Goal: Information Seeking & Learning: Learn about a topic

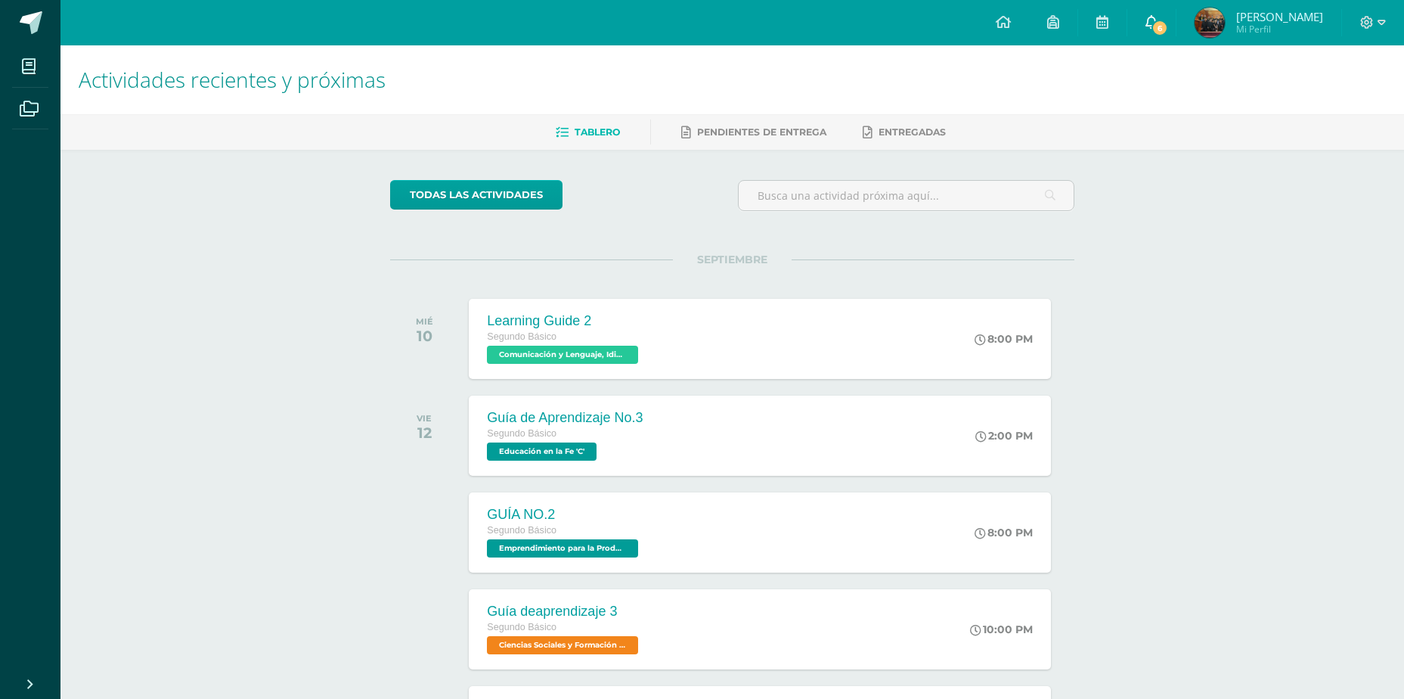
click at [1148, 22] on icon at bounding box center [1152, 22] width 12 height 14
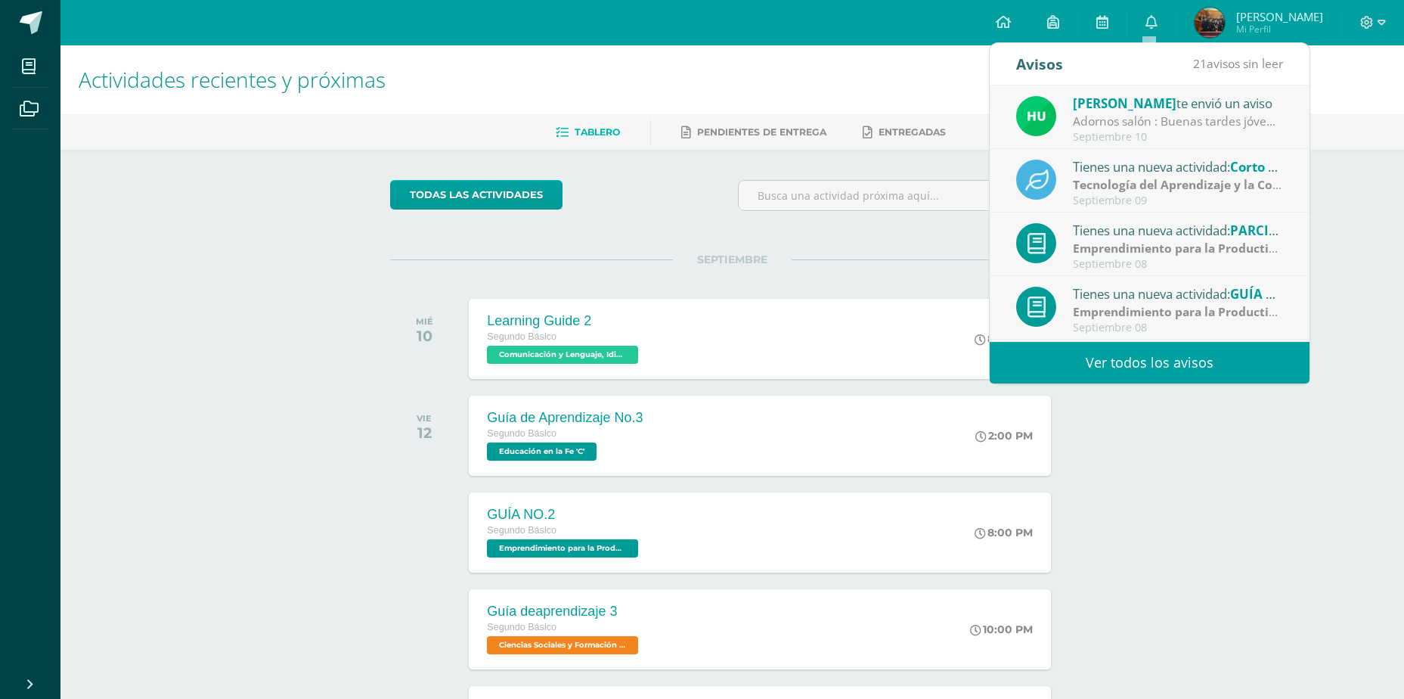
click at [1126, 109] on span "[PERSON_NAME]" at bounding box center [1125, 103] width 104 height 17
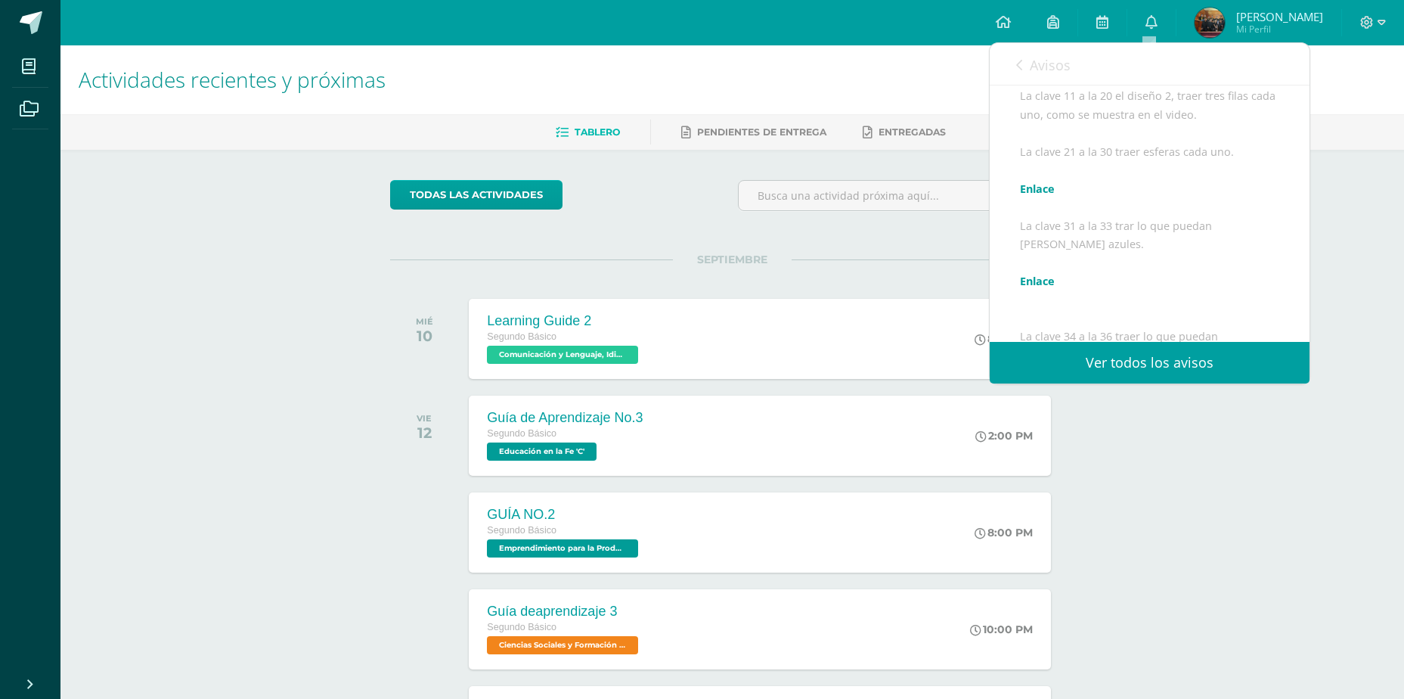
scroll to position [302, 0]
click at [1032, 176] on link "Enlace" at bounding box center [1037, 169] width 35 height 14
click at [1036, 60] on span "Avisos" at bounding box center [1050, 65] width 41 height 18
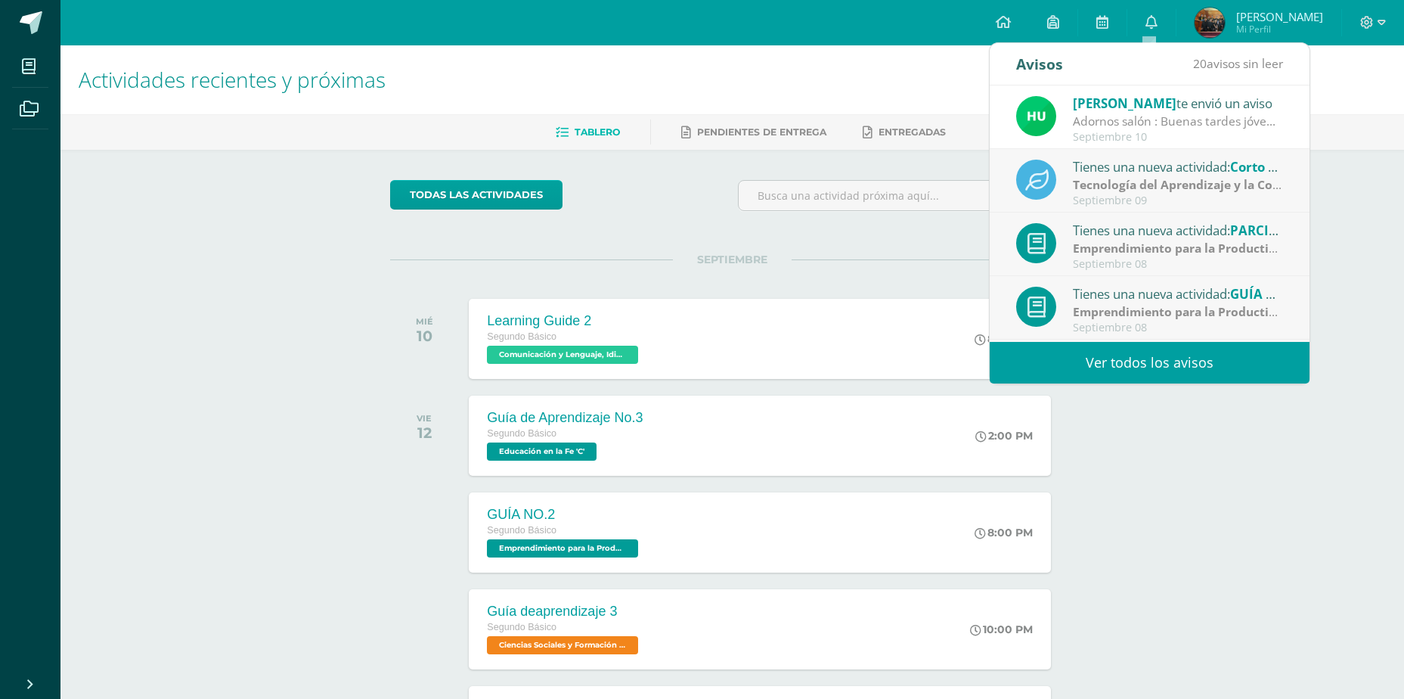
click at [1177, 362] on link "Ver todos los avisos" at bounding box center [1150, 363] width 320 height 42
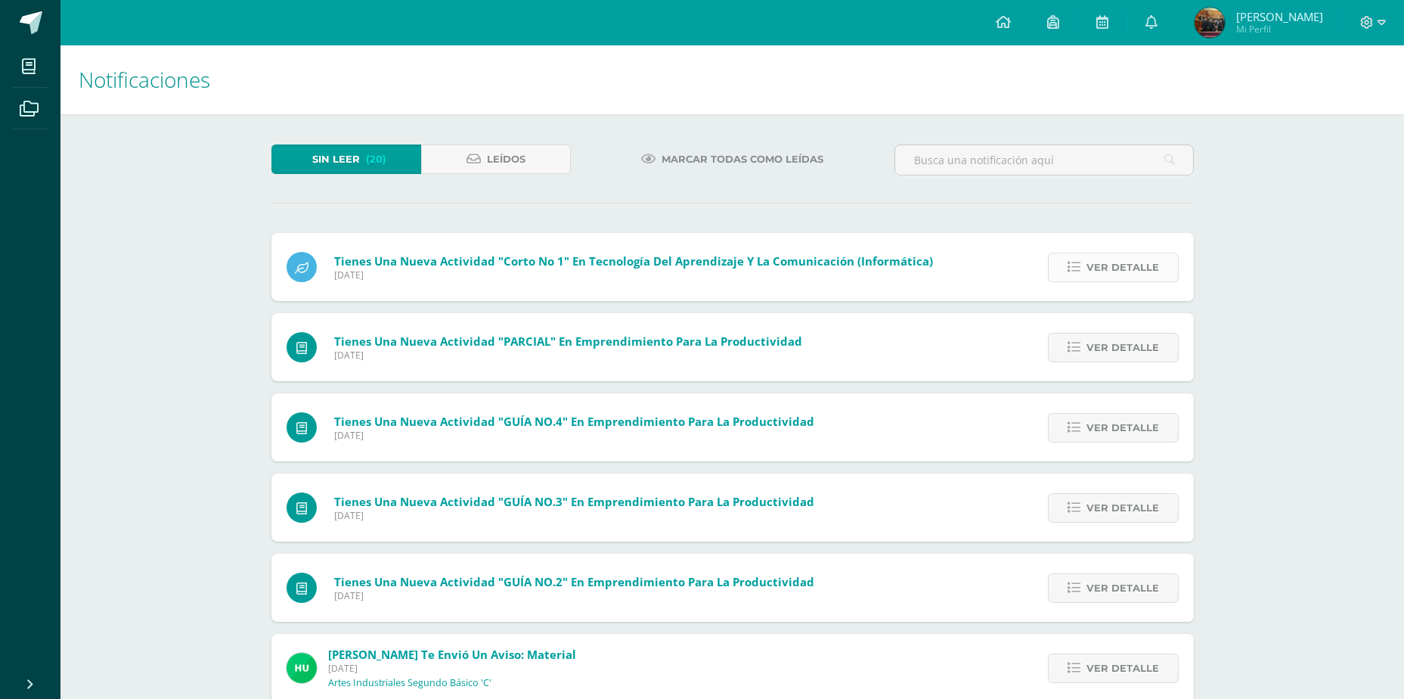
click at [1112, 278] on span "Ver detalle" at bounding box center [1123, 267] width 73 height 28
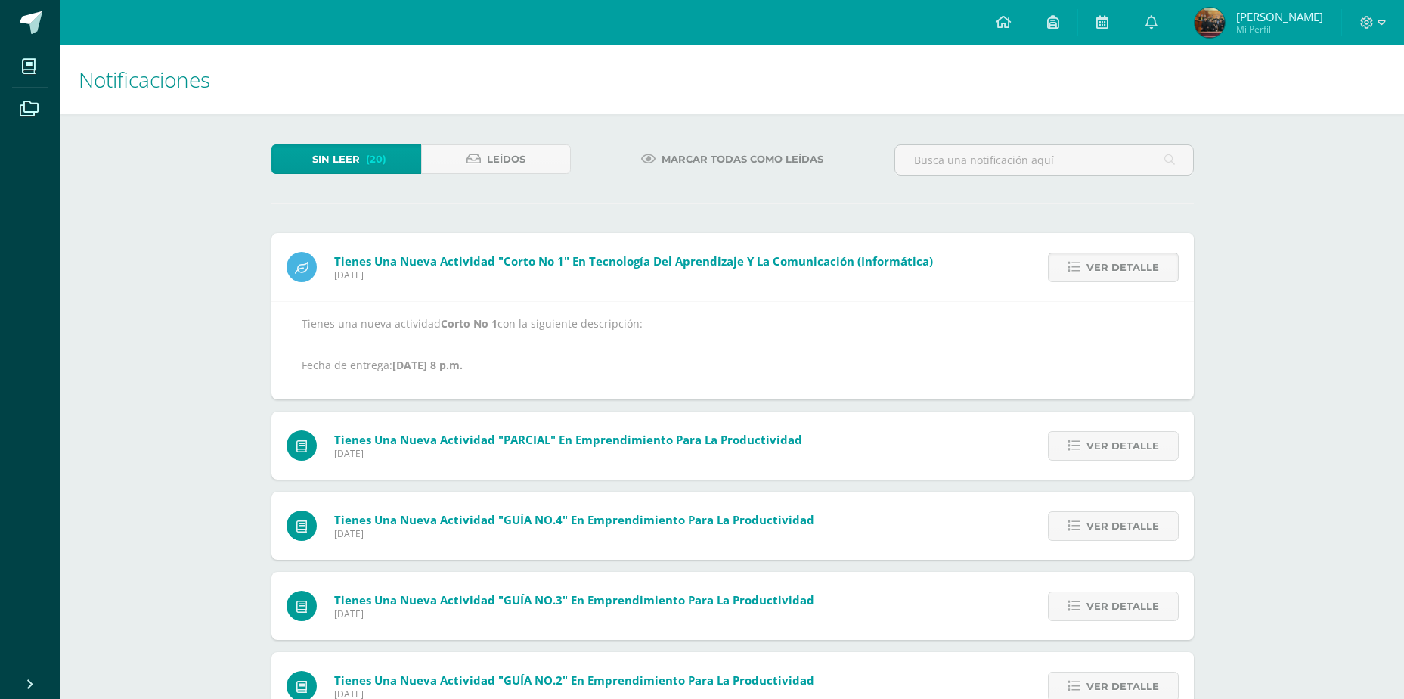
click at [1112, 278] on span "Ver detalle" at bounding box center [1123, 267] width 73 height 28
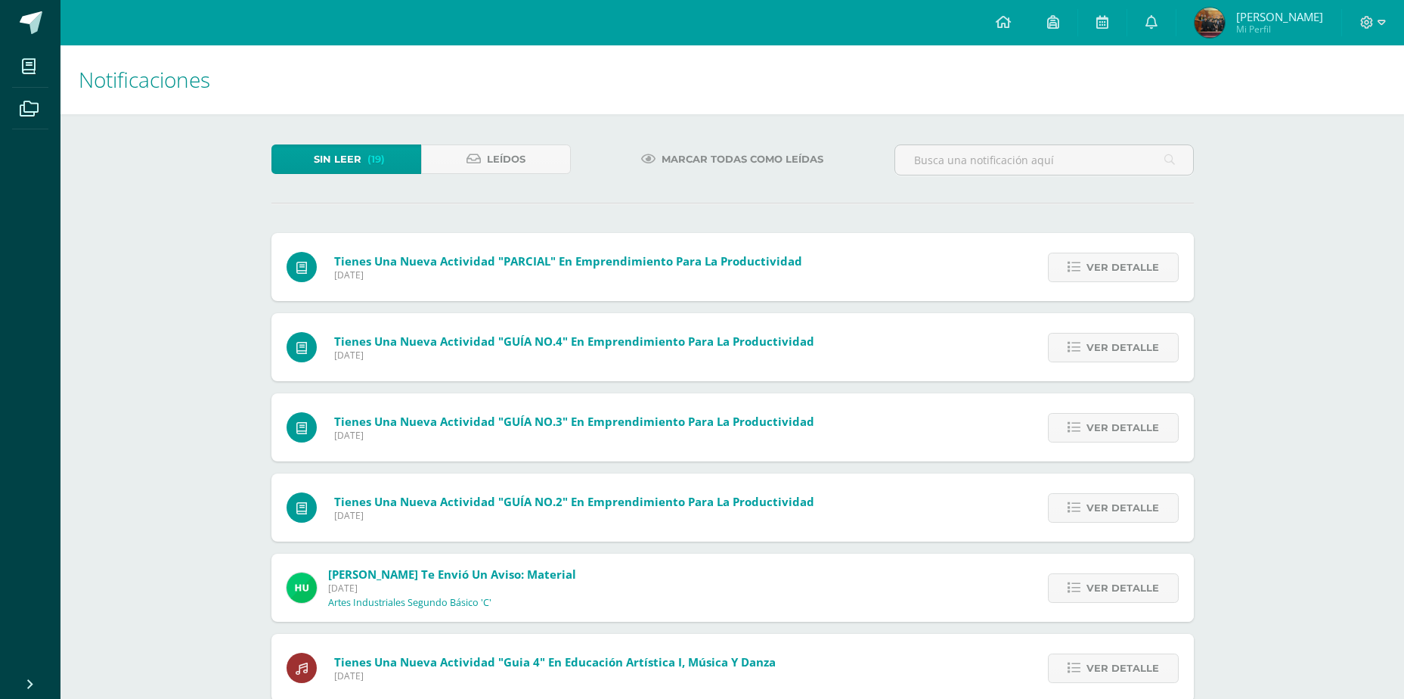
click at [1112, 278] on span "Ver detalle" at bounding box center [1123, 267] width 73 height 28
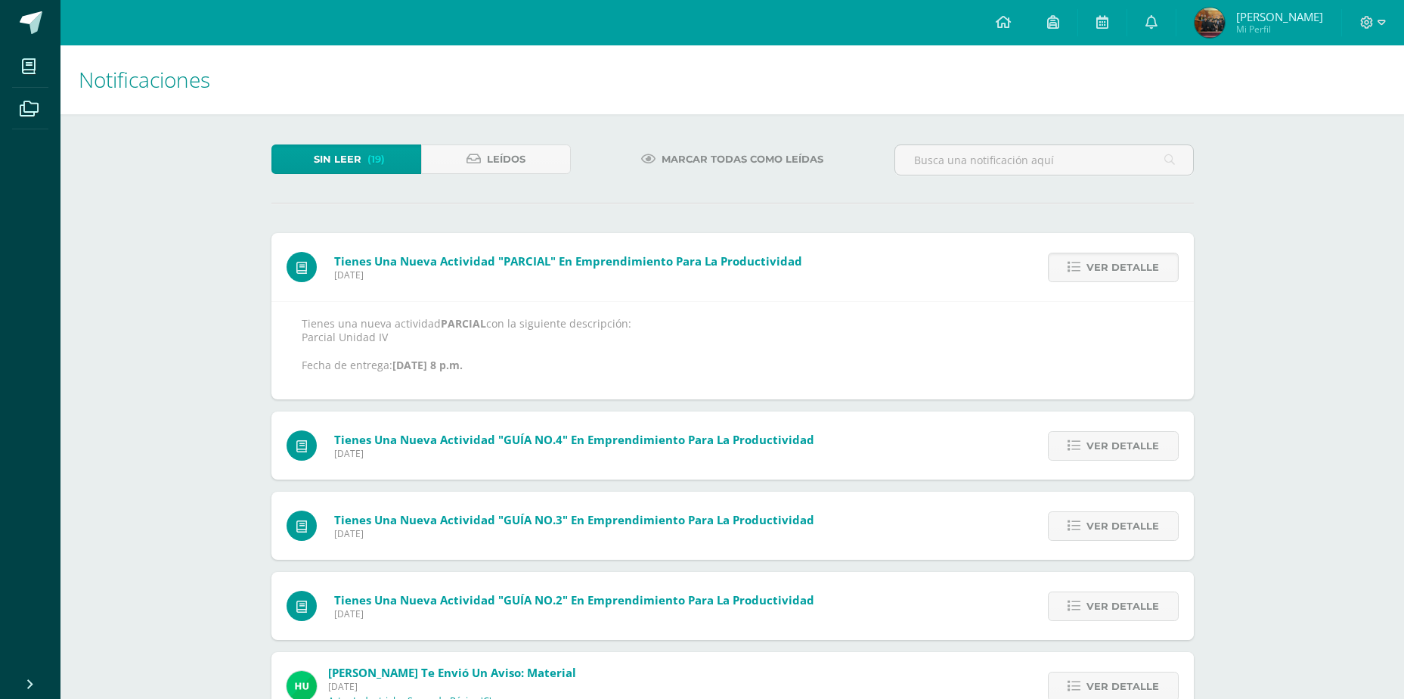
click at [1112, 278] on span "Ver detalle" at bounding box center [1123, 267] width 73 height 28
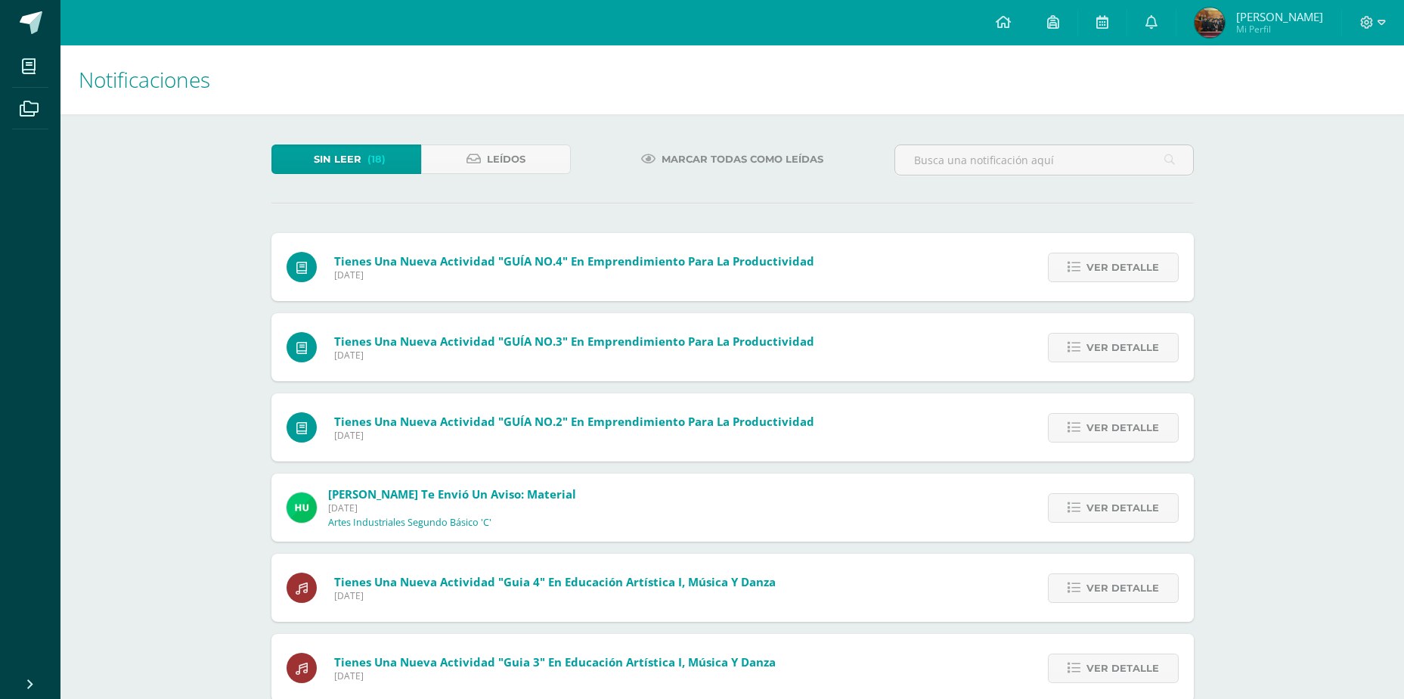
click at [1112, 278] on span "Ver detalle" at bounding box center [1123, 267] width 73 height 28
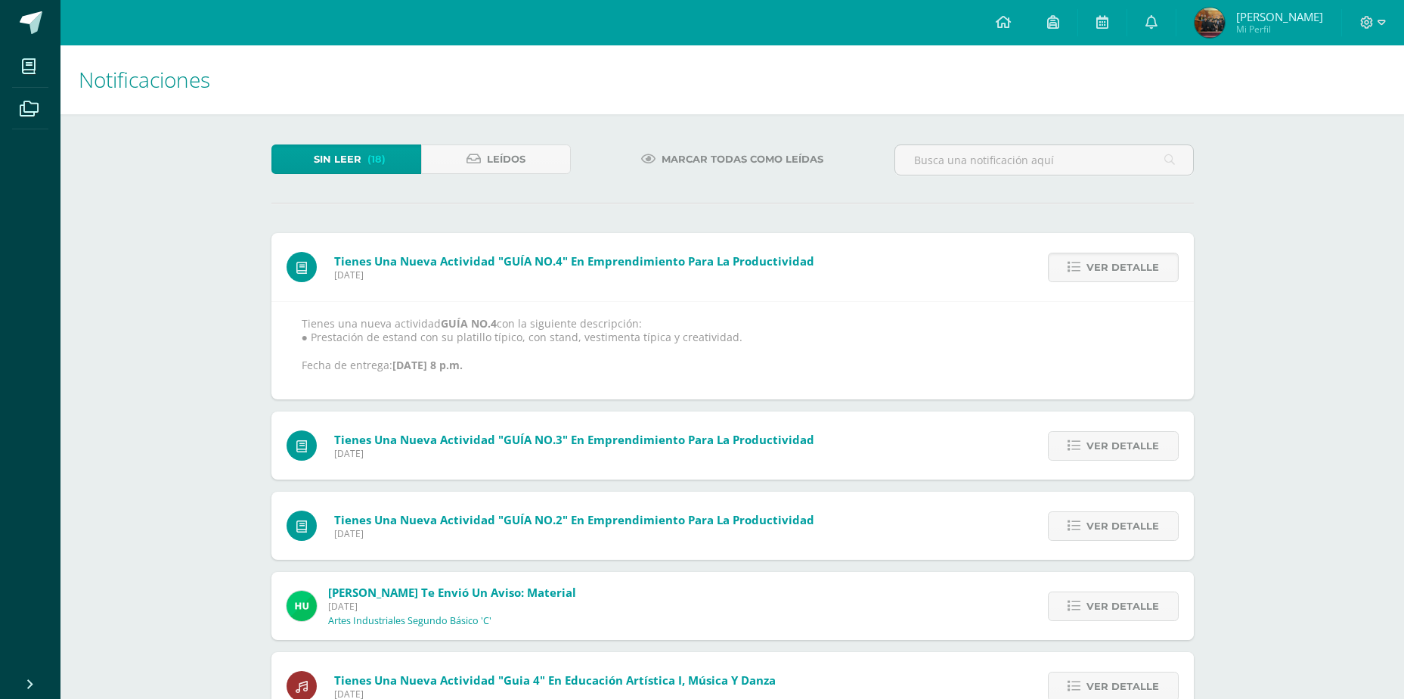
click at [1112, 278] on span "Ver detalle" at bounding box center [1123, 267] width 73 height 28
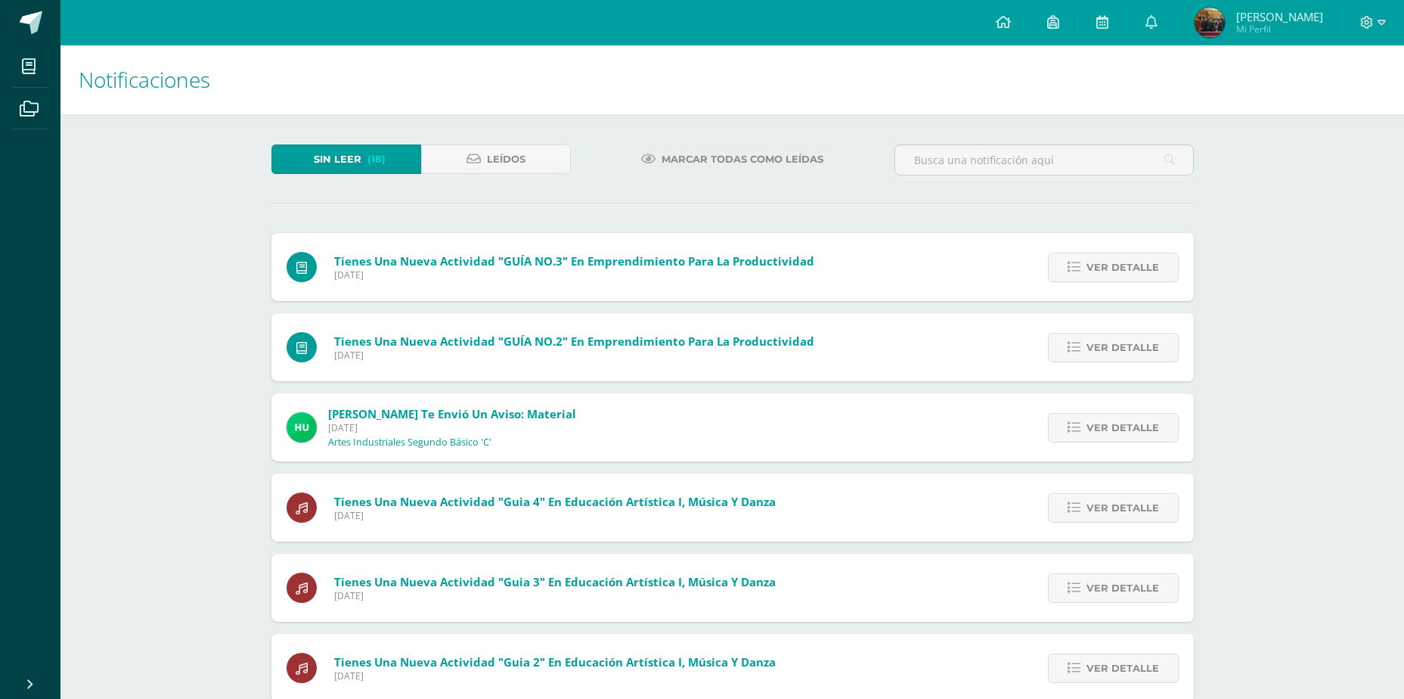
click at [1112, 278] on span "Ver detalle" at bounding box center [1123, 267] width 73 height 28
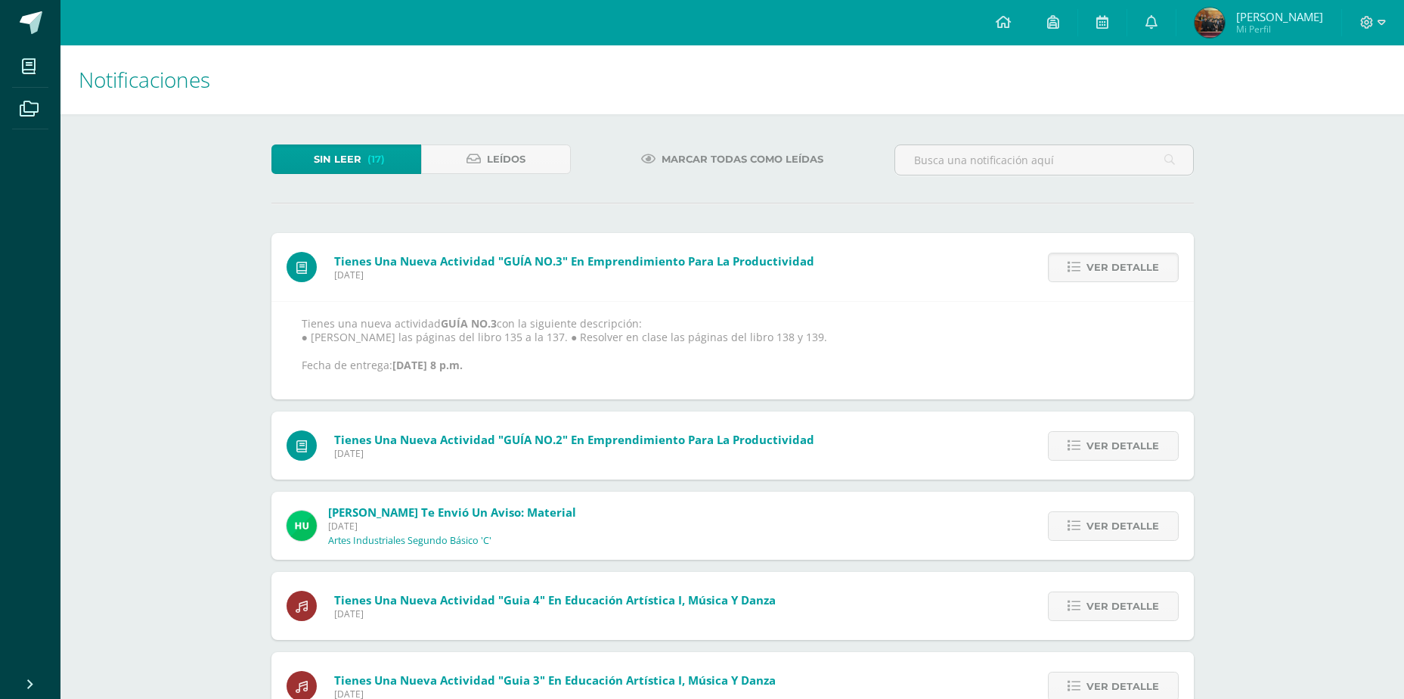
click at [1112, 278] on span "Ver detalle" at bounding box center [1123, 267] width 73 height 28
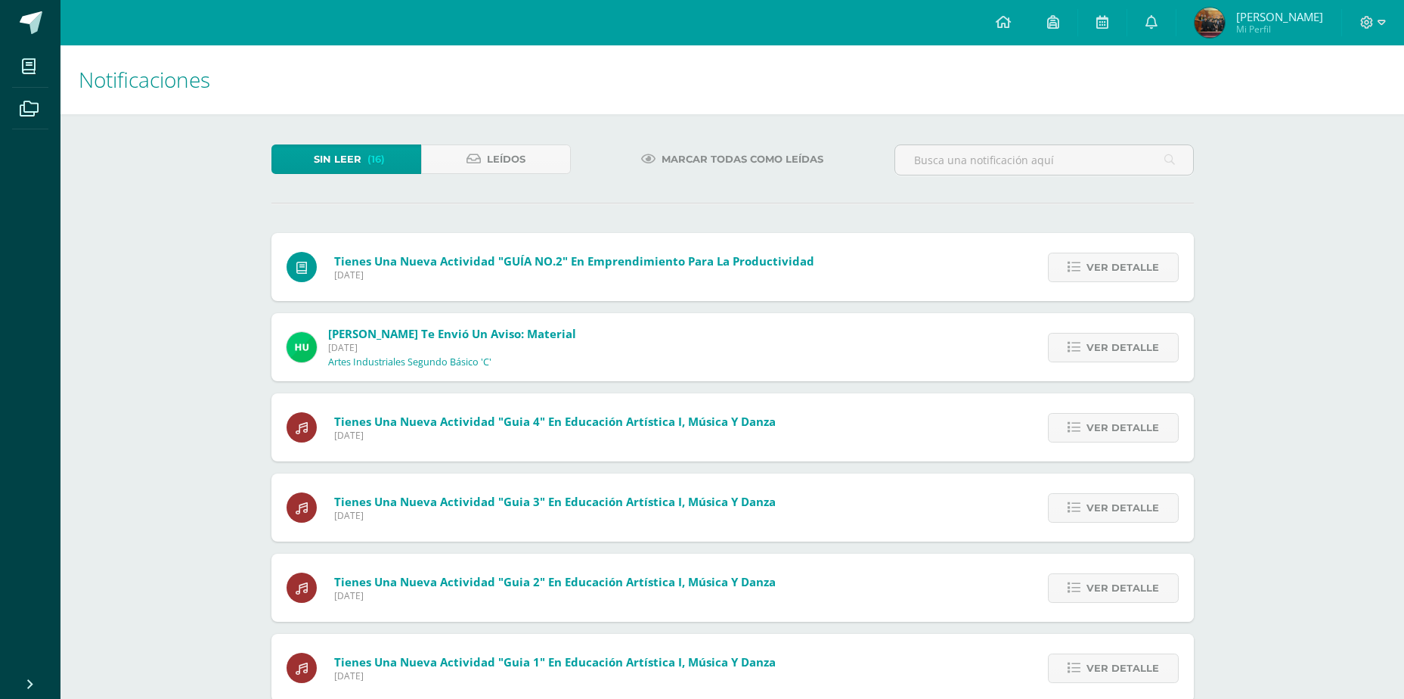
click at [1112, 278] on span "Ver detalle" at bounding box center [1123, 267] width 73 height 28
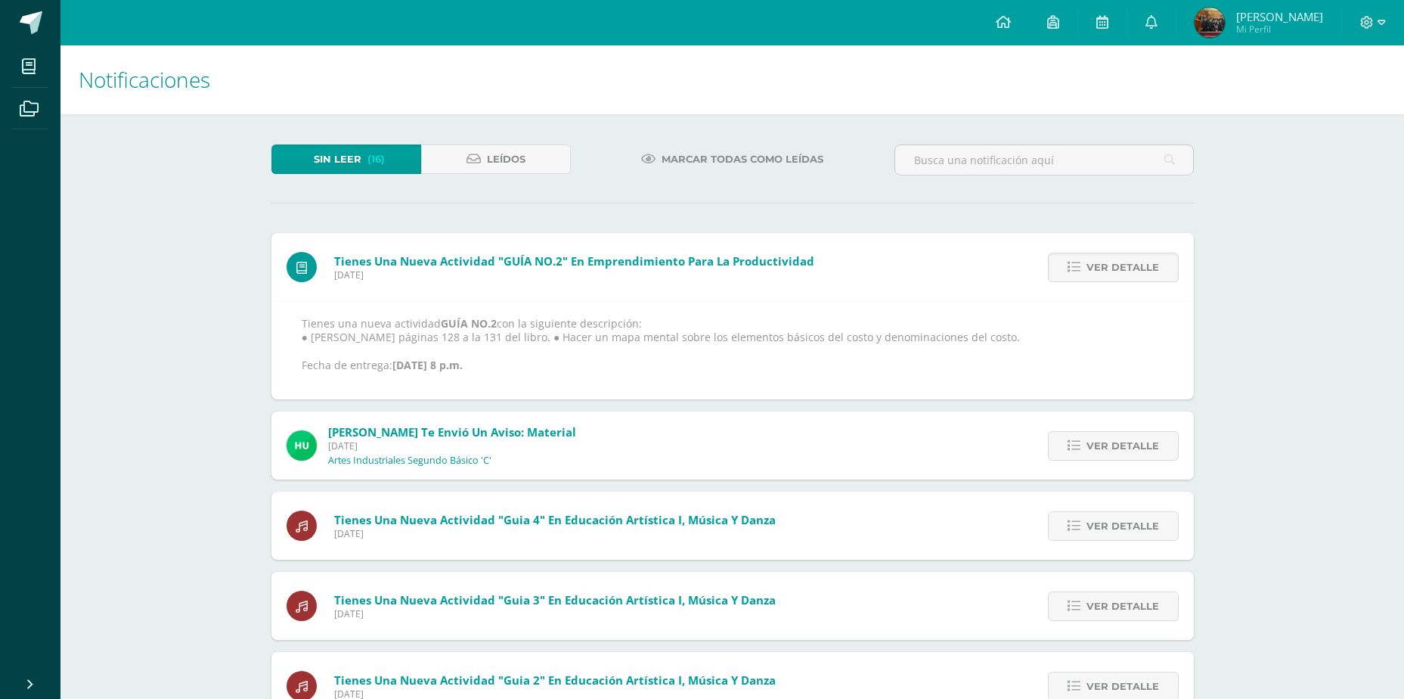
click at [1112, 278] on span "Ver detalle" at bounding box center [1123, 267] width 73 height 28
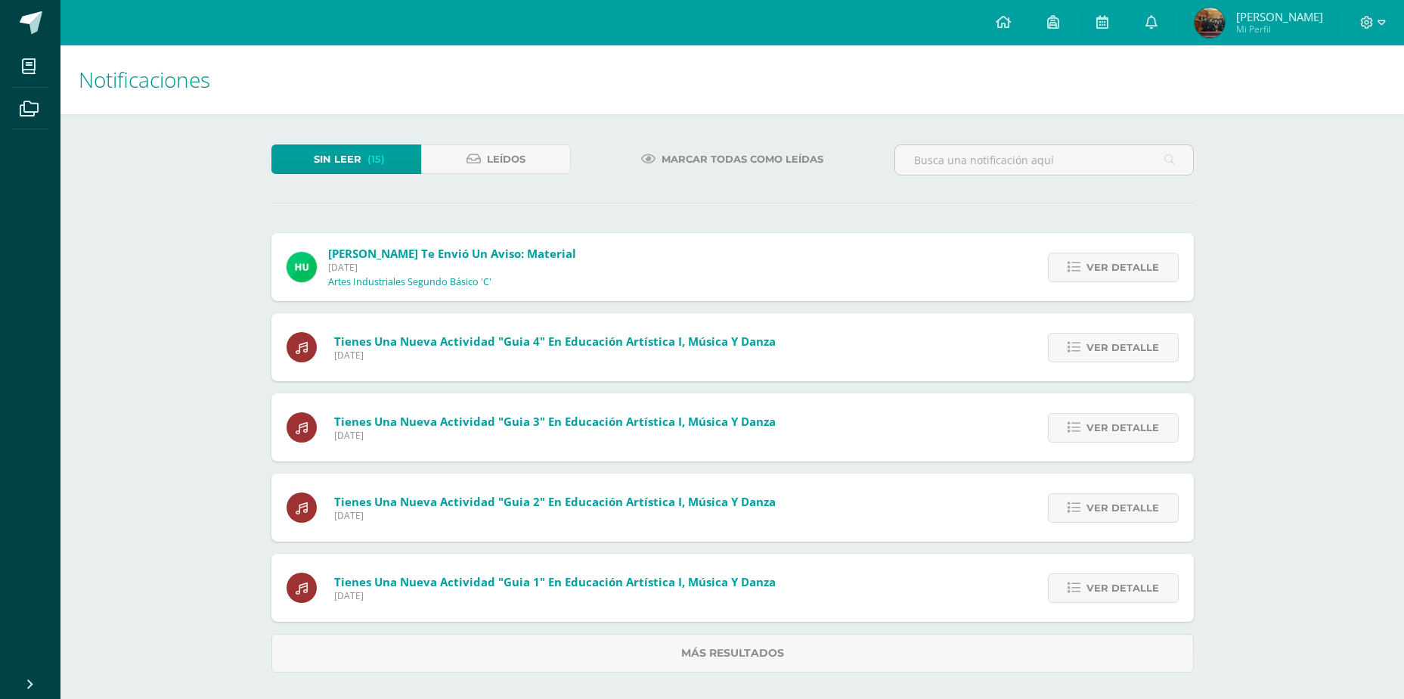
click at [1112, 278] on span "Ver detalle" at bounding box center [1123, 267] width 73 height 28
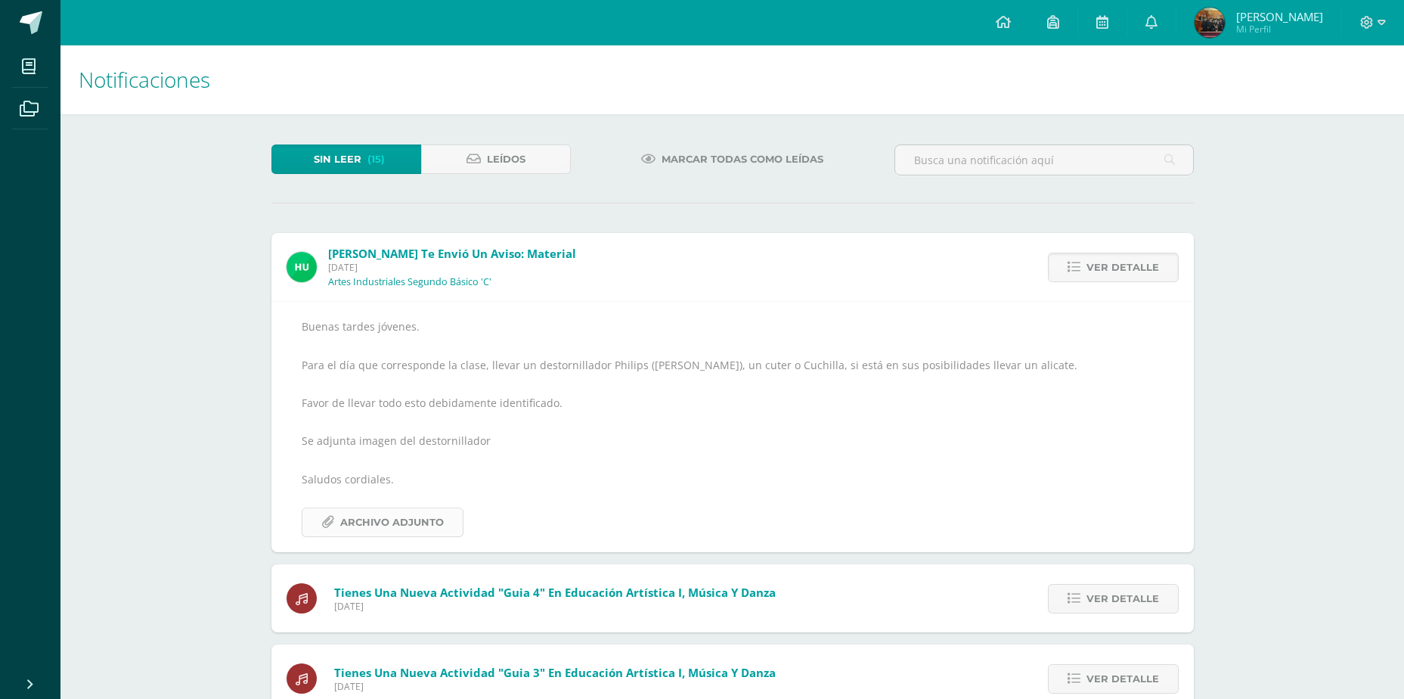
click at [423, 522] on span "Archivo Adjunto" at bounding box center [392, 522] width 104 height 28
click at [1066, 262] on link "Ver detalle" at bounding box center [1113, 267] width 131 height 29
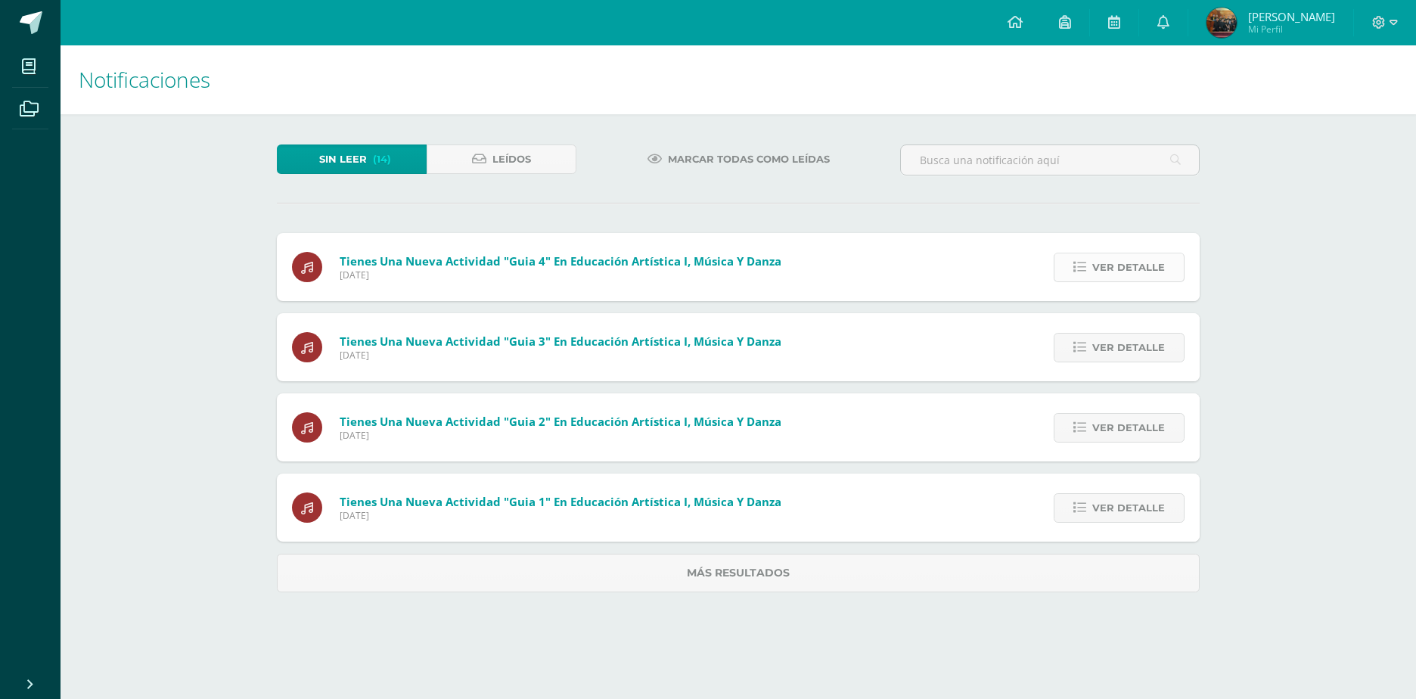
click at [1081, 259] on link "Ver detalle" at bounding box center [1118, 267] width 131 height 29
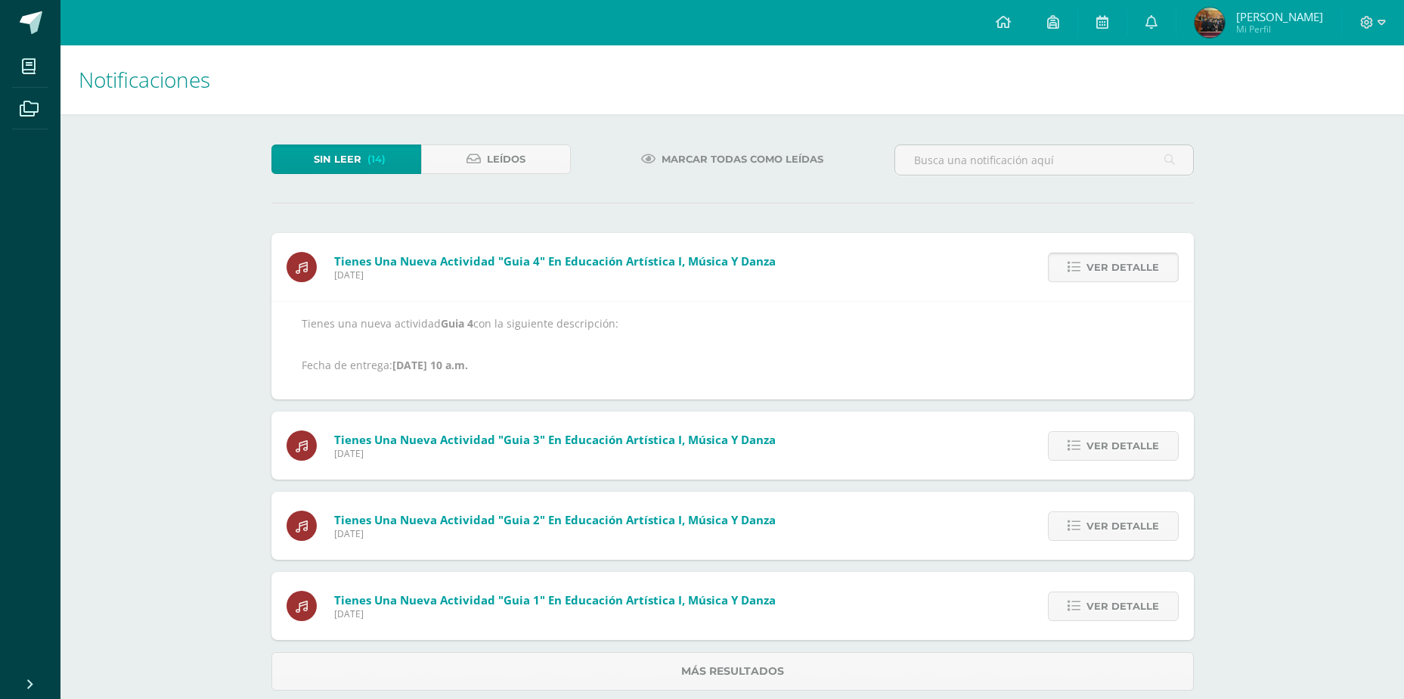
click at [1075, 268] on icon at bounding box center [1074, 267] width 13 height 13
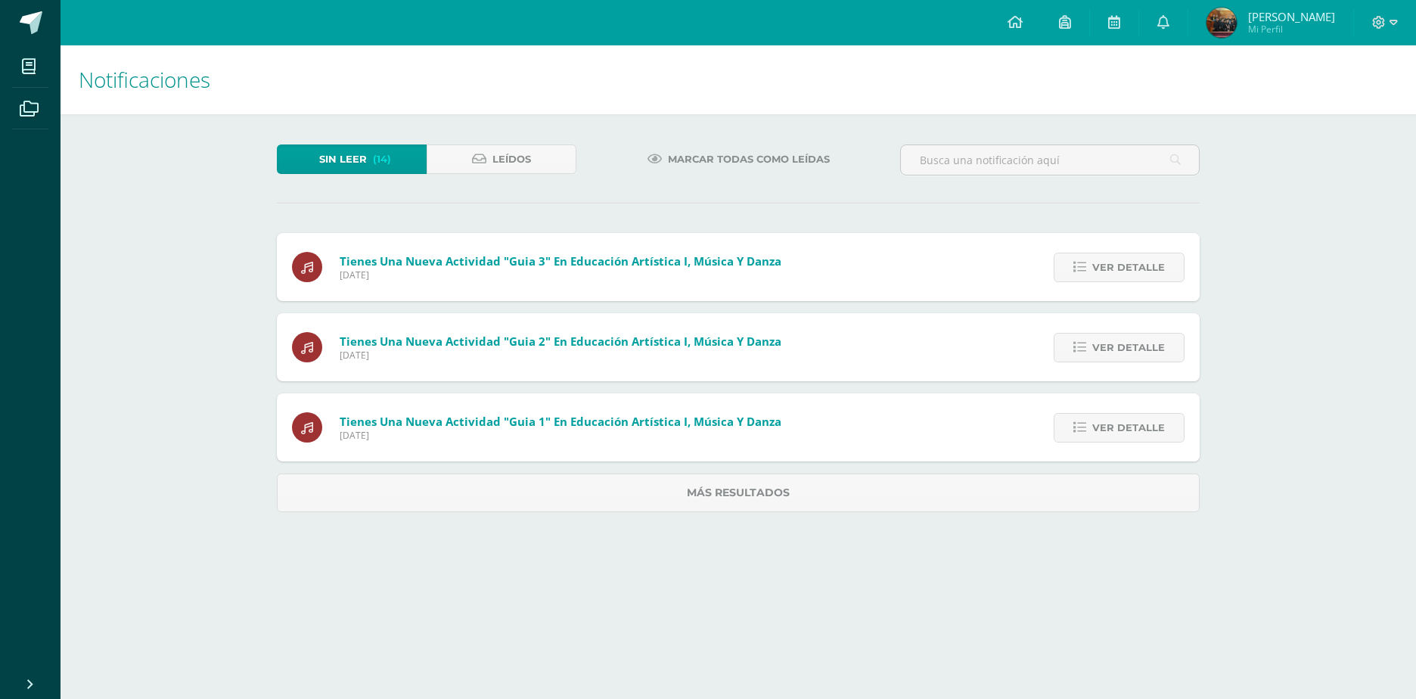
click at [1075, 268] on link "Ver detalle" at bounding box center [1118, 267] width 131 height 29
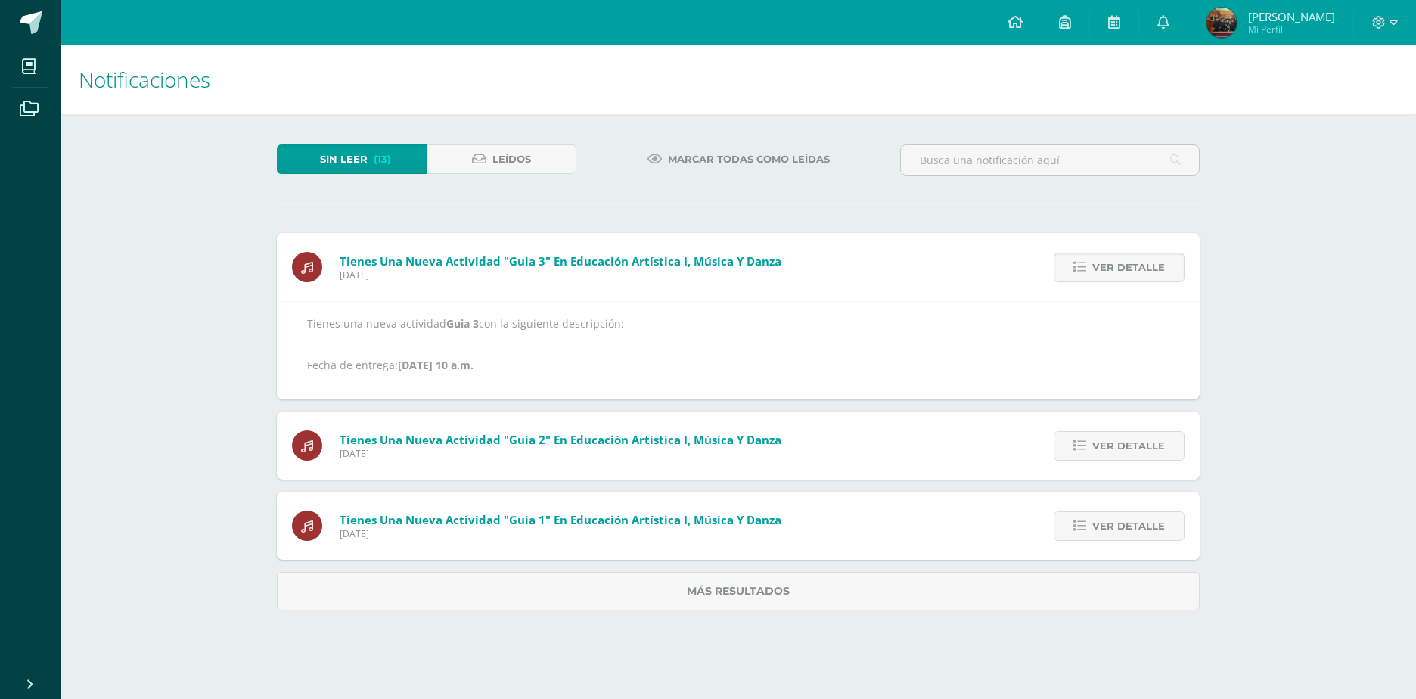
click at [1075, 268] on link "Ver detalle" at bounding box center [1118, 267] width 131 height 29
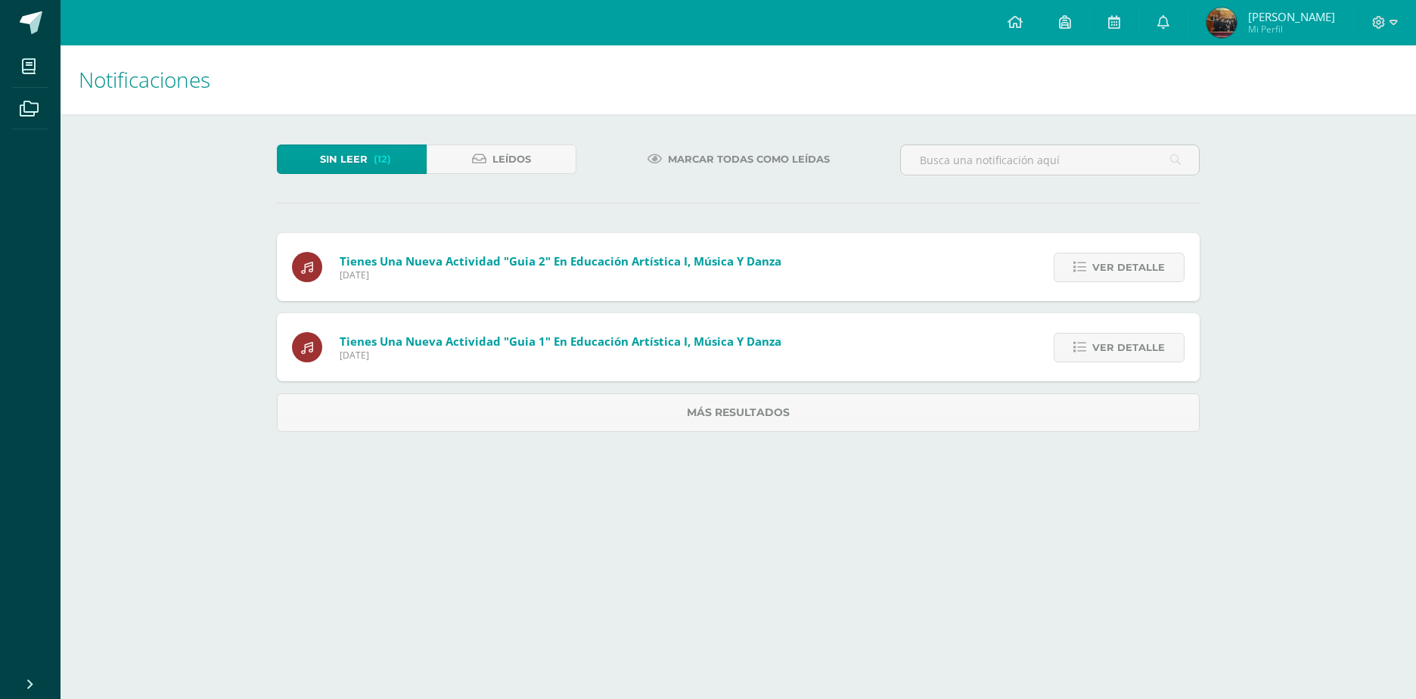
click at [1075, 268] on link "Ver detalle" at bounding box center [1118, 267] width 131 height 29
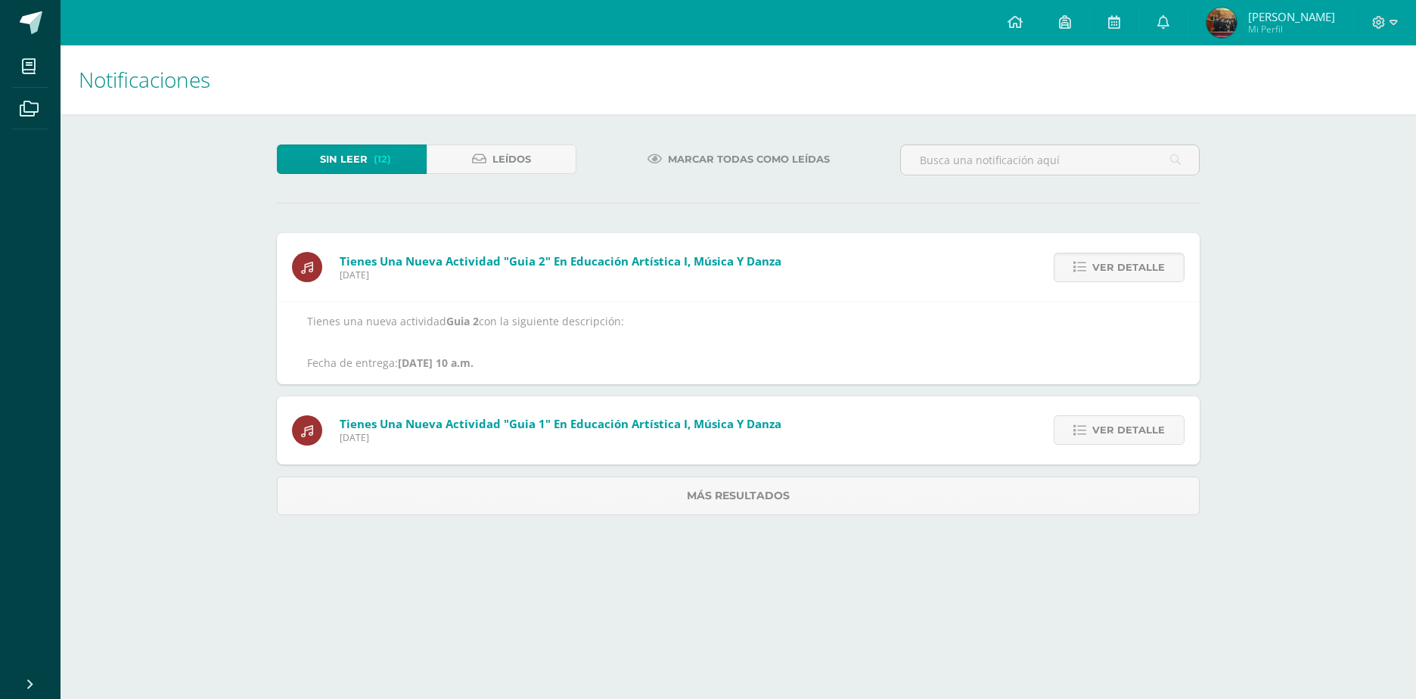
click at [1075, 268] on link "Ver detalle" at bounding box center [1118, 267] width 131 height 29
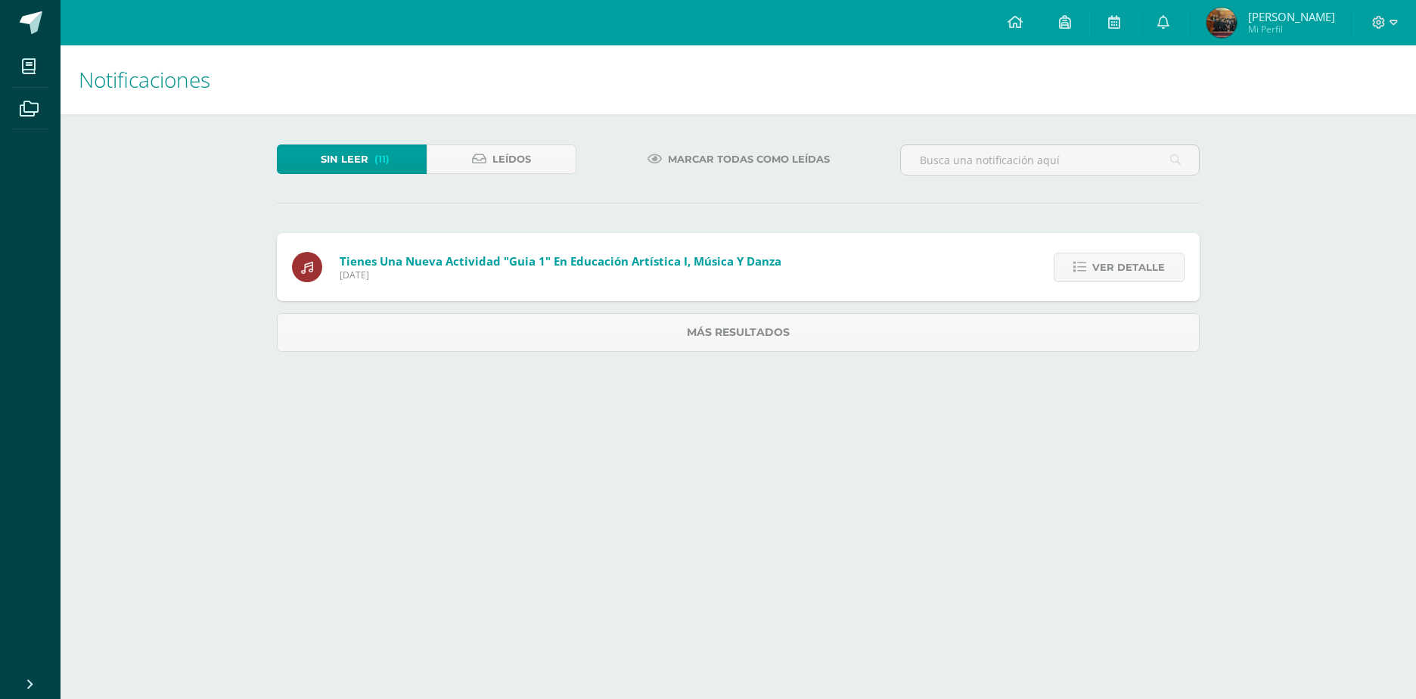
click at [1075, 268] on link "Ver detalle" at bounding box center [1118, 267] width 131 height 29
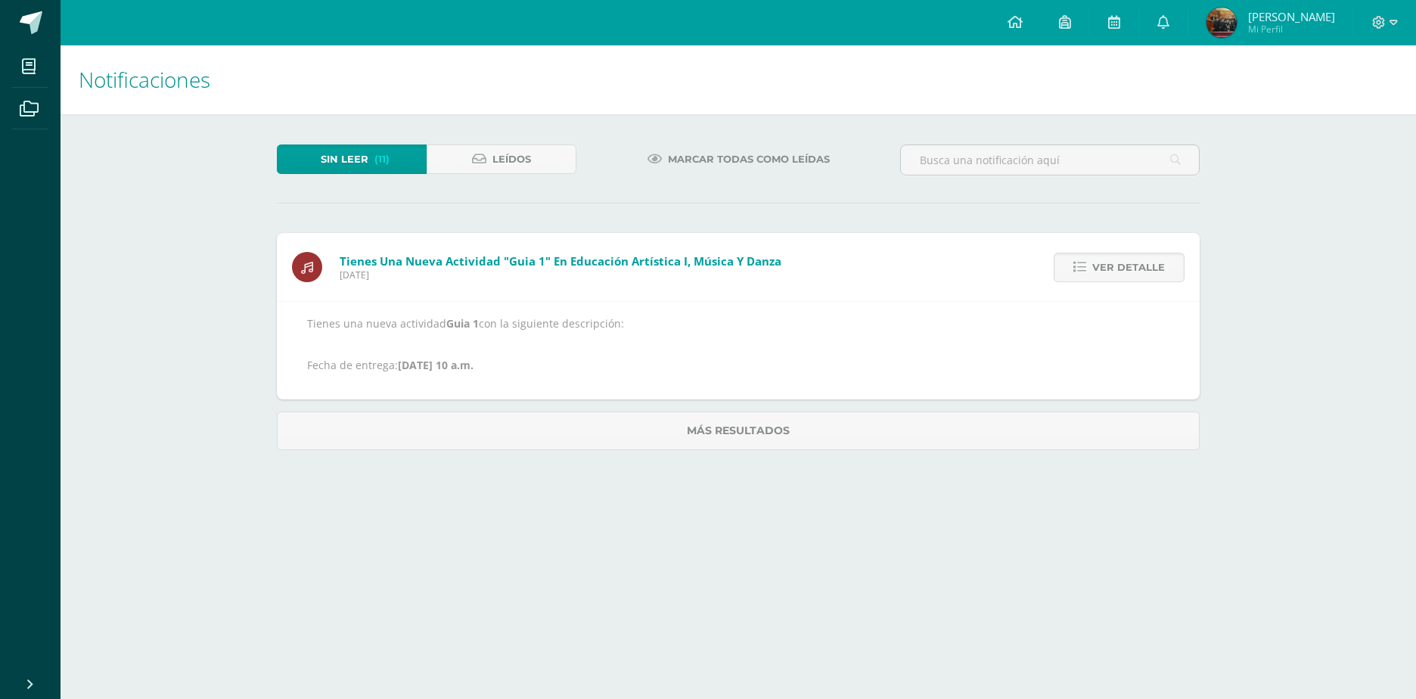
click at [1075, 268] on link "Ver detalle" at bounding box center [1118, 267] width 131 height 29
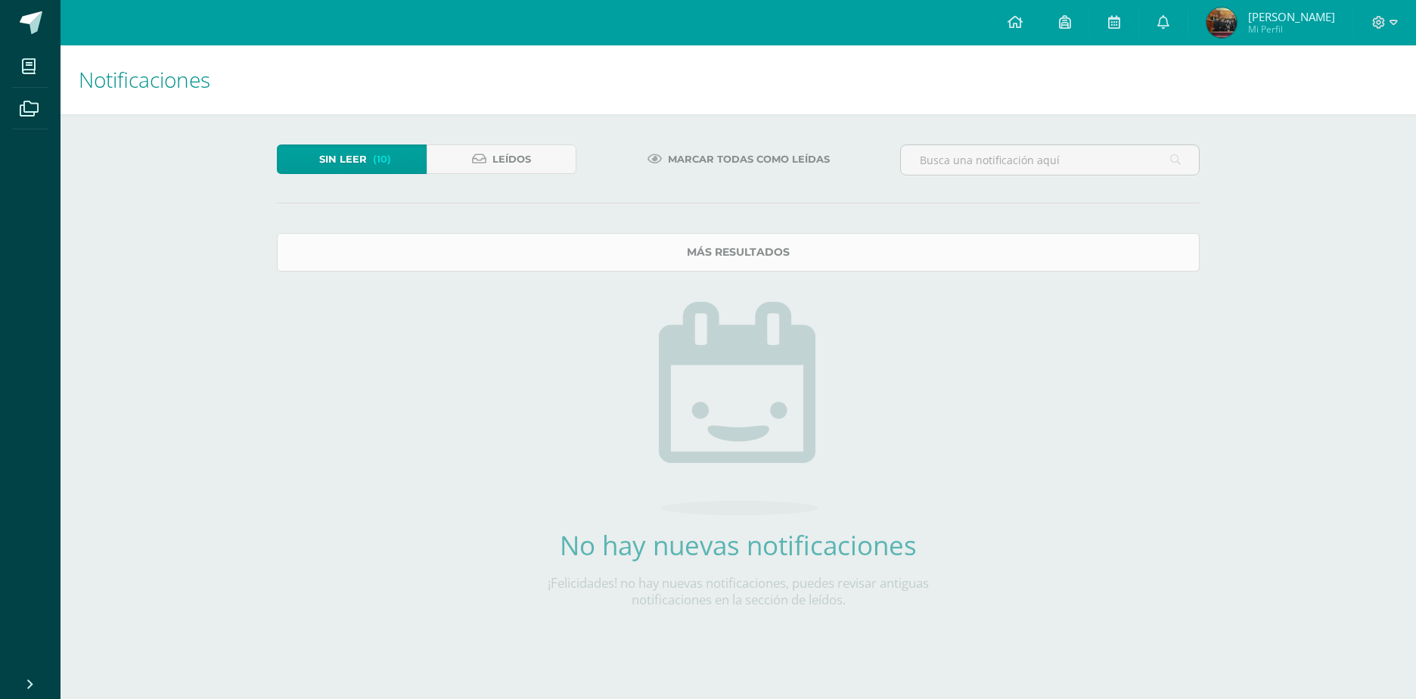
click at [1052, 262] on link "Más resultados" at bounding box center [738, 252] width 923 height 39
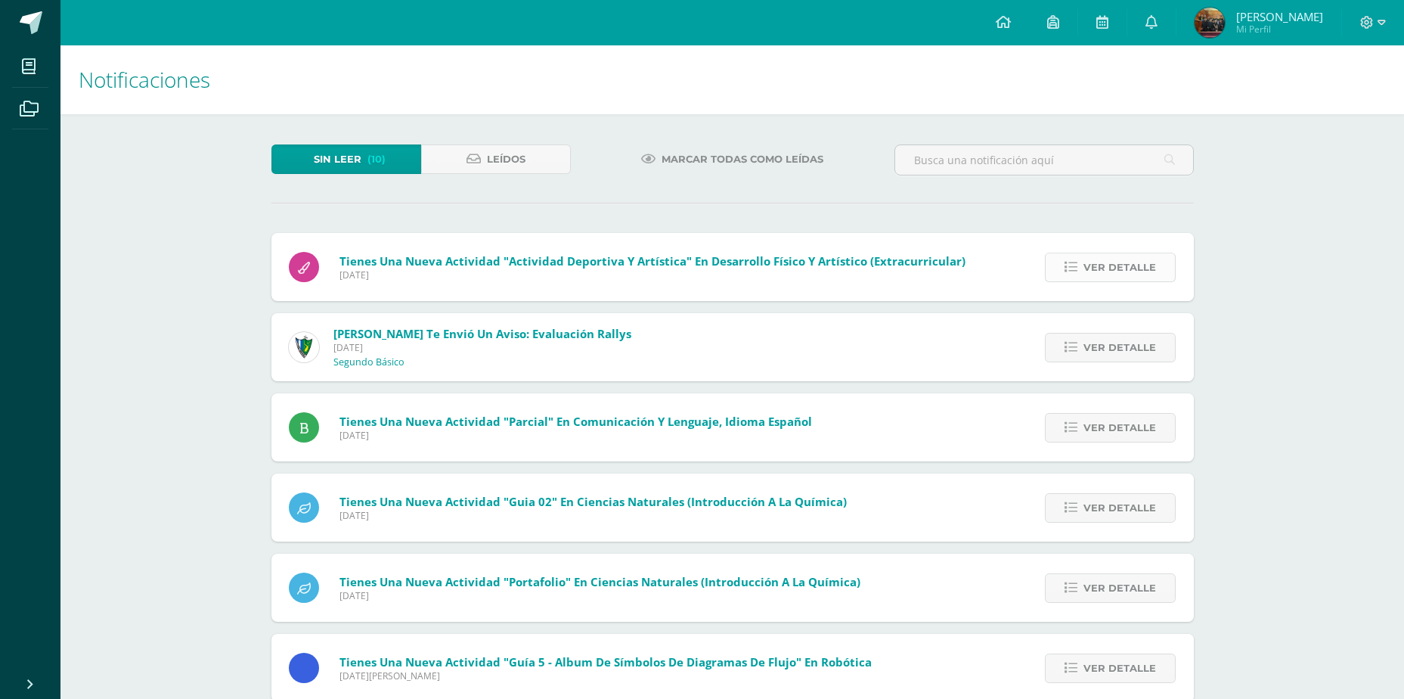
click at [1130, 267] on span "Ver detalle" at bounding box center [1120, 267] width 73 height 28
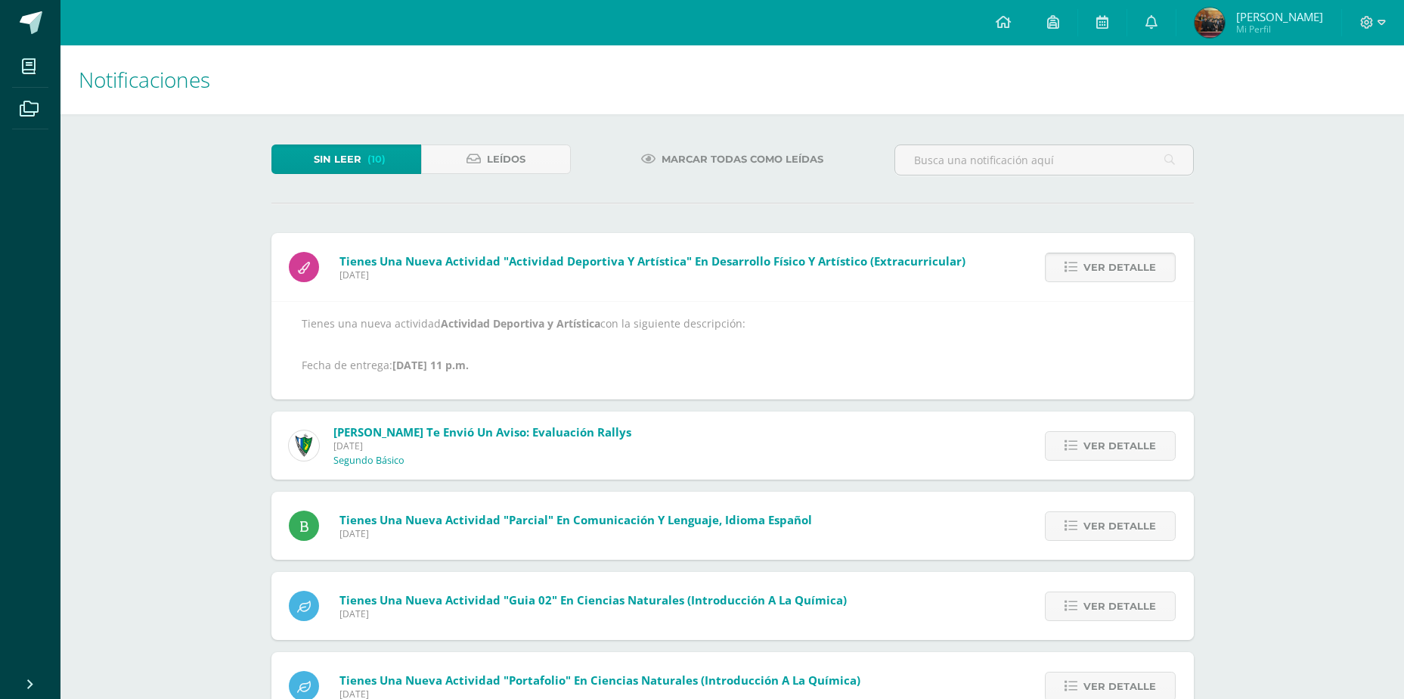
click at [1128, 267] on span "Ver detalle" at bounding box center [1120, 267] width 73 height 28
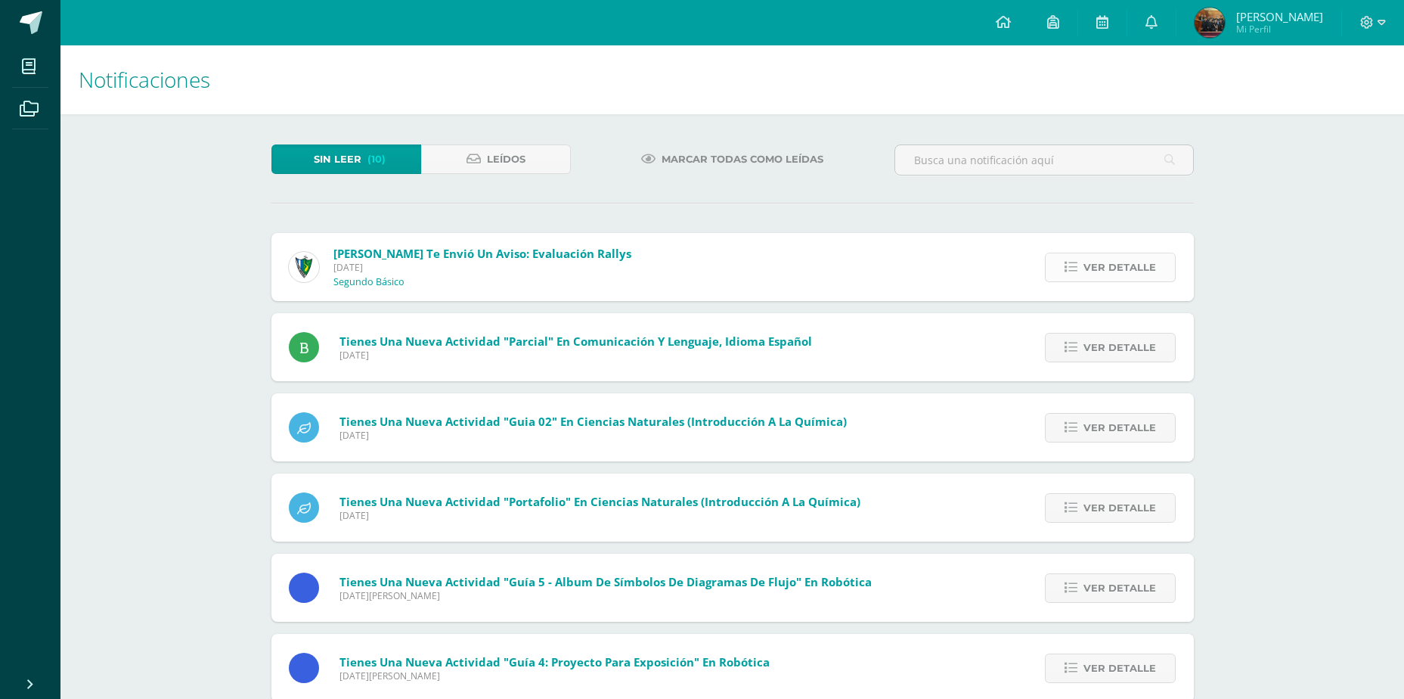
click at [1128, 267] on span "Ver detalle" at bounding box center [1120, 267] width 73 height 28
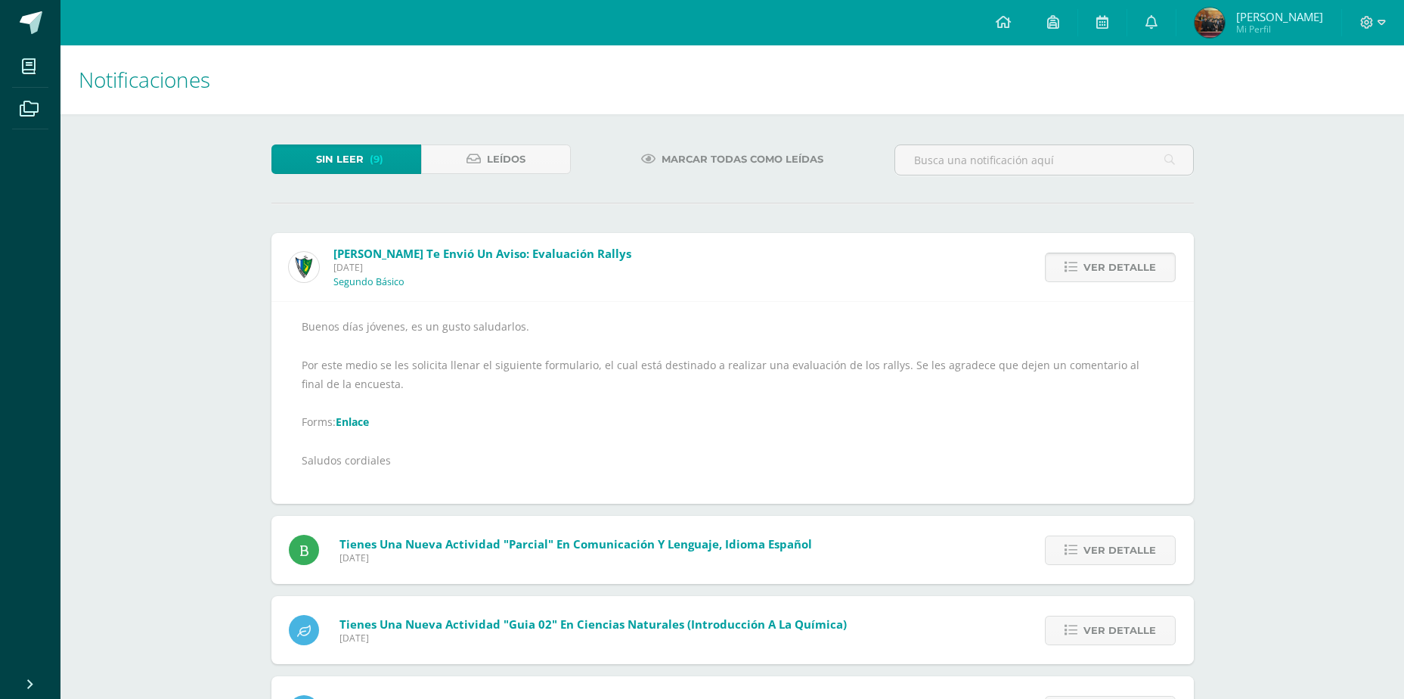
click at [1121, 259] on span "Ver detalle" at bounding box center [1120, 267] width 73 height 28
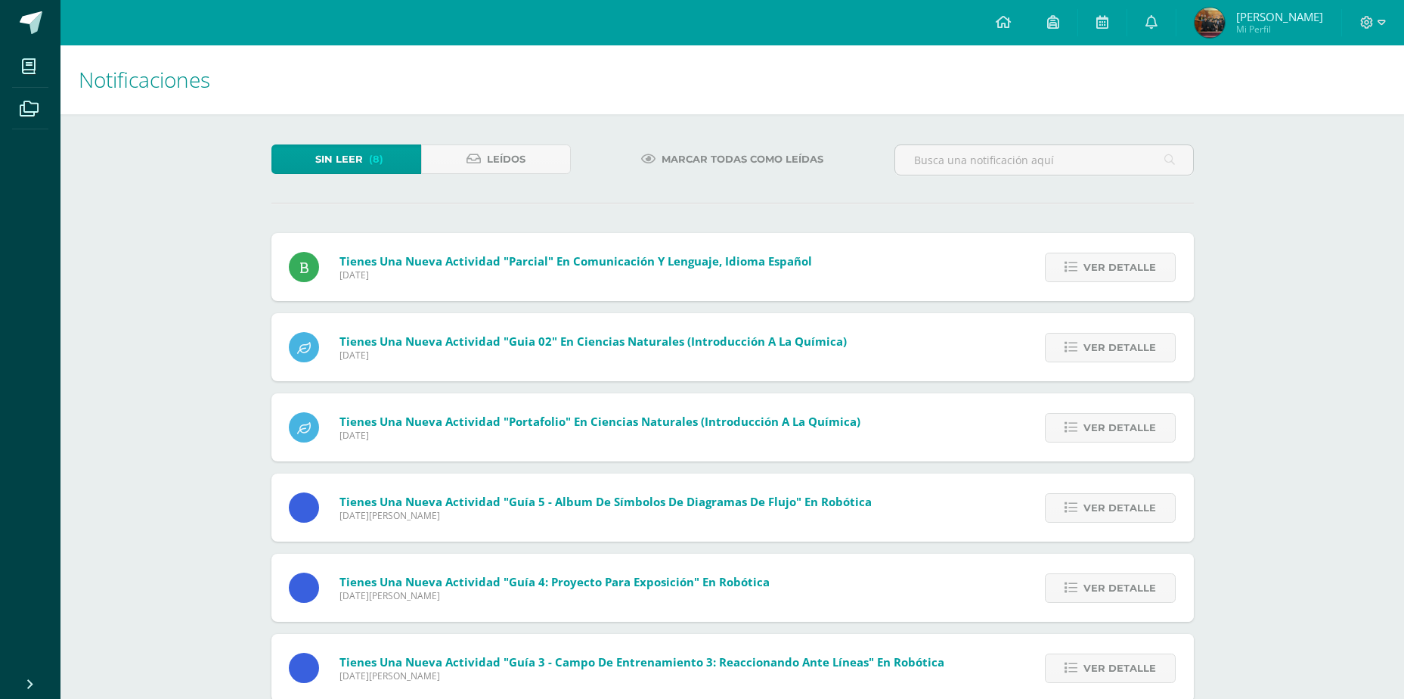
click at [1121, 259] on span "Ver detalle" at bounding box center [1120, 267] width 73 height 28
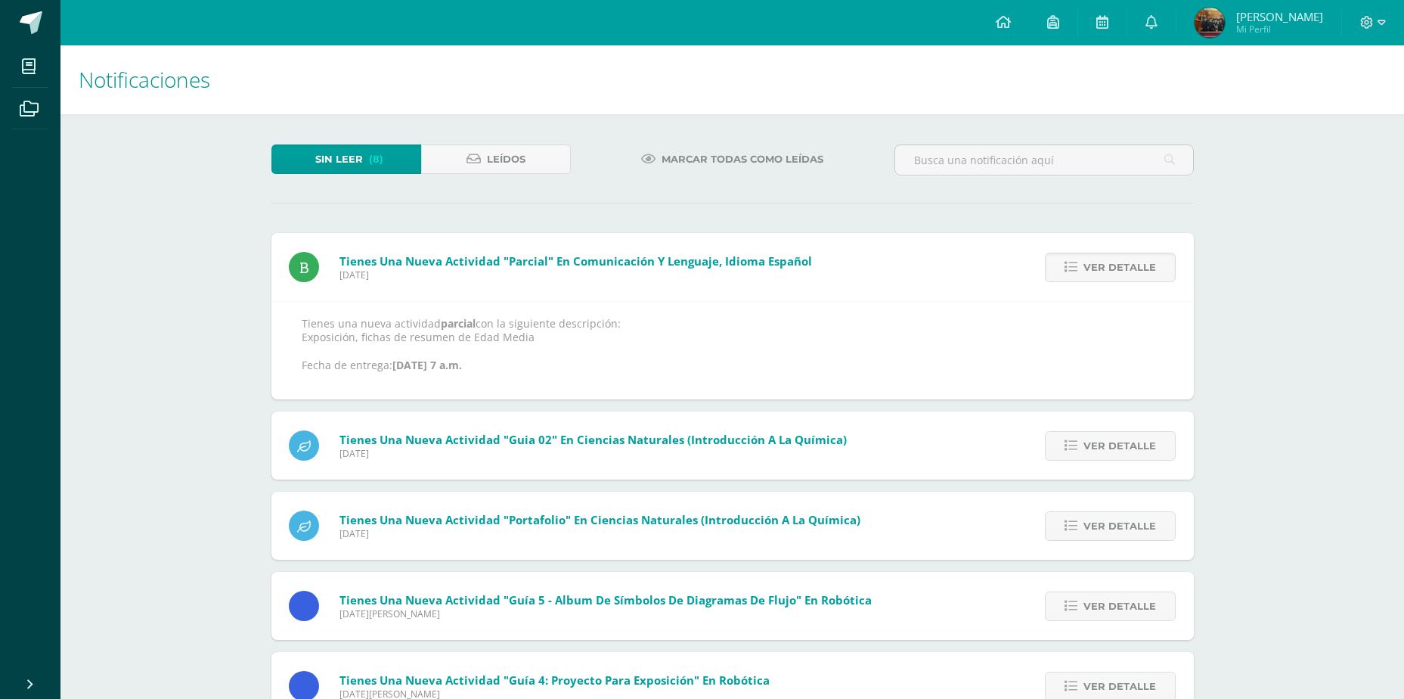
click at [1121, 259] on span "Ver detalle" at bounding box center [1120, 267] width 73 height 28
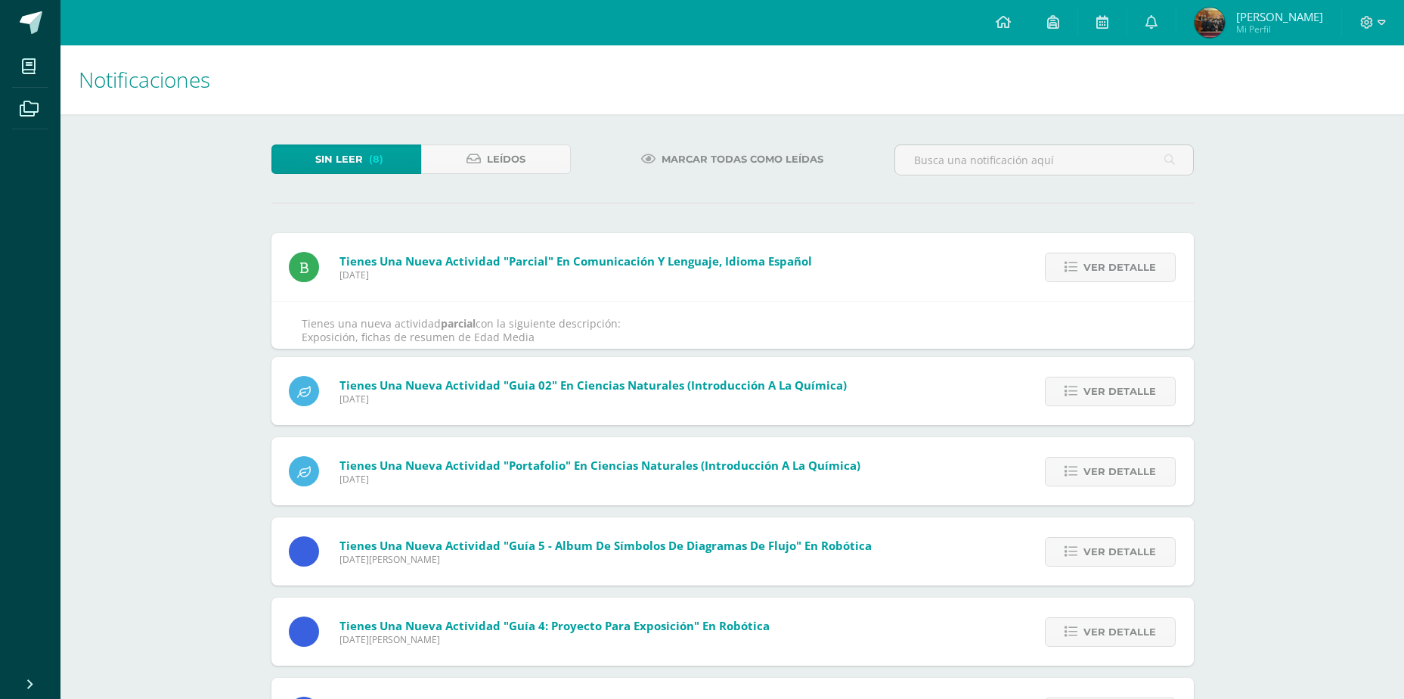
click at [1121, 259] on div "Tienes una nueva actividad "parcial" En Comunicación y Lenguaje, Idioma Español…" at bounding box center [732, 569] width 923 height 673
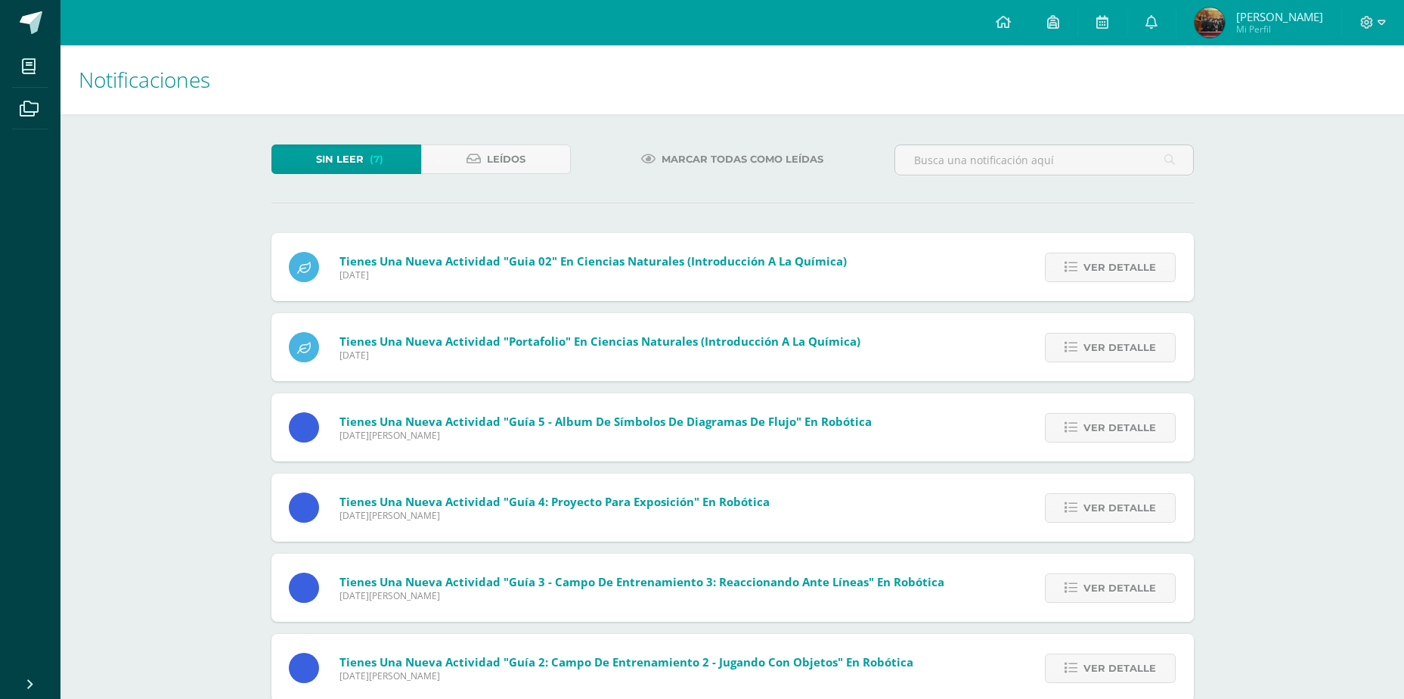
click at [1121, 259] on span "Ver detalle" at bounding box center [1120, 267] width 73 height 28
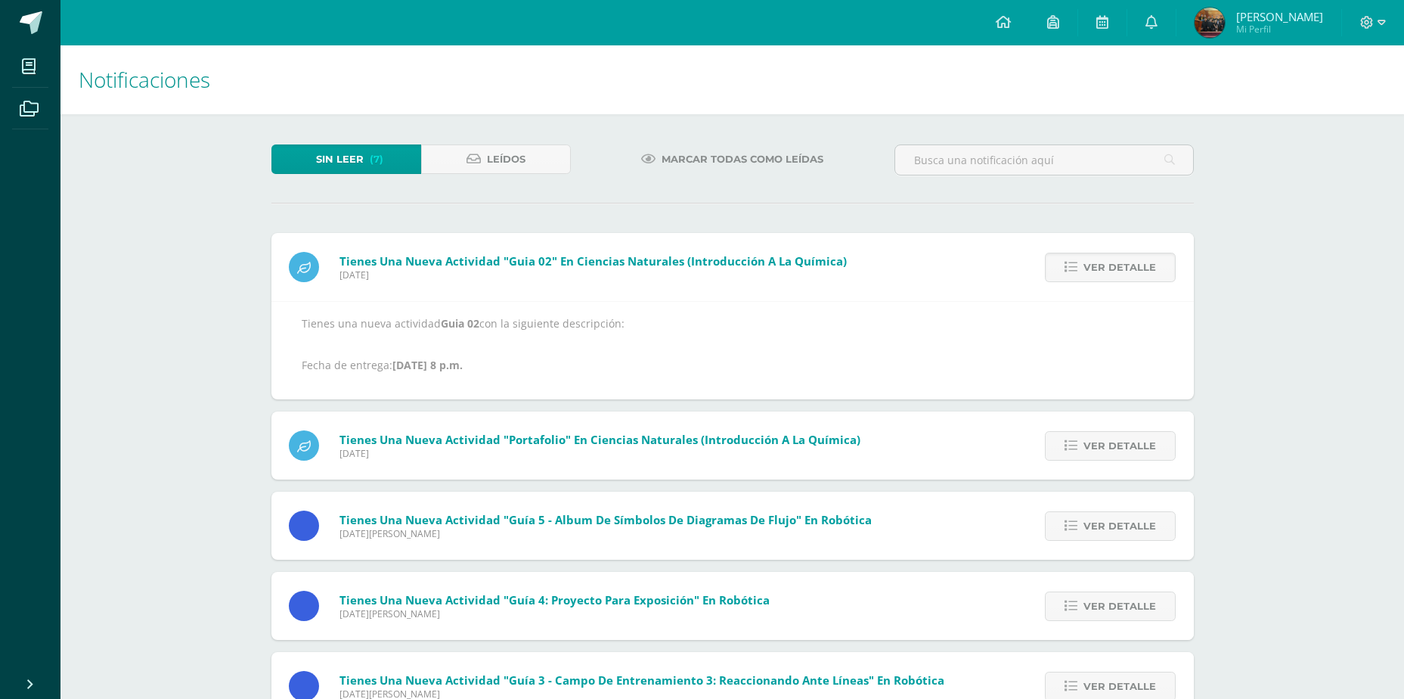
click at [1121, 259] on span "Ver detalle" at bounding box center [1120, 267] width 73 height 28
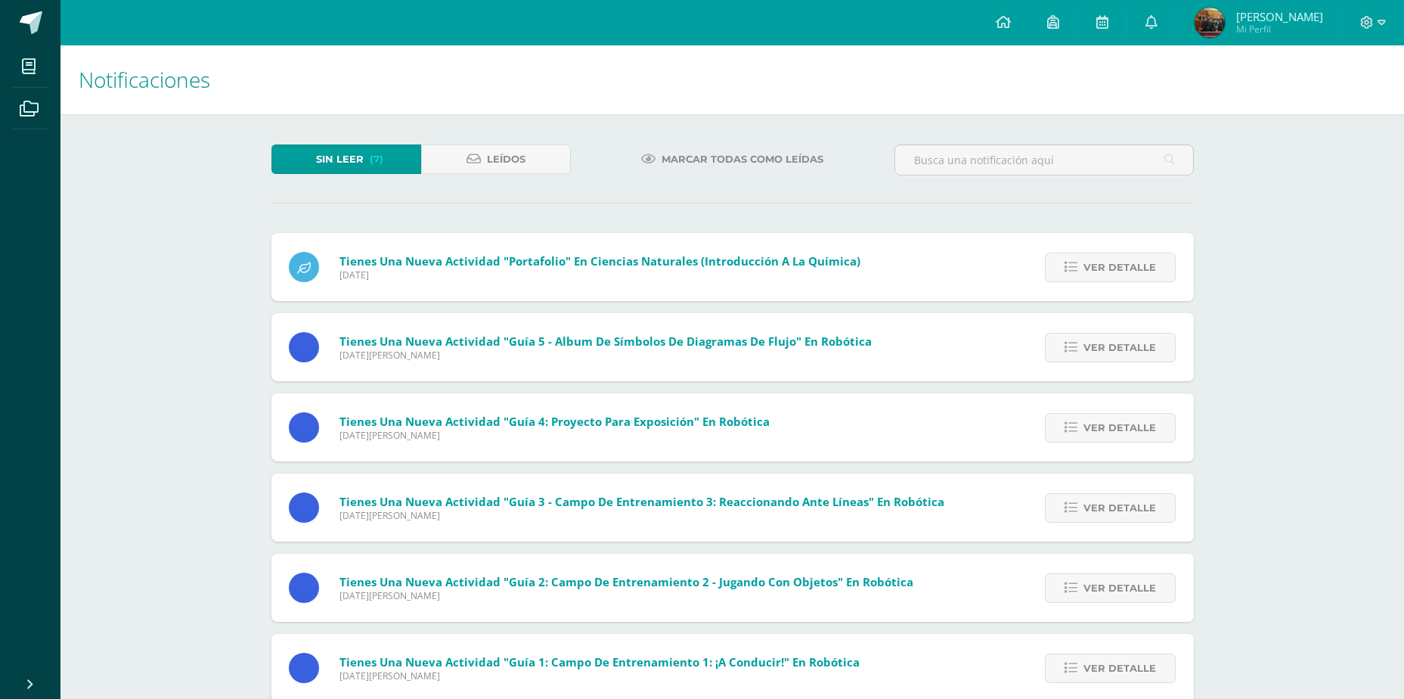
click at [1121, 259] on span "Ver detalle" at bounding box center [1120, 267] width 73 height 28
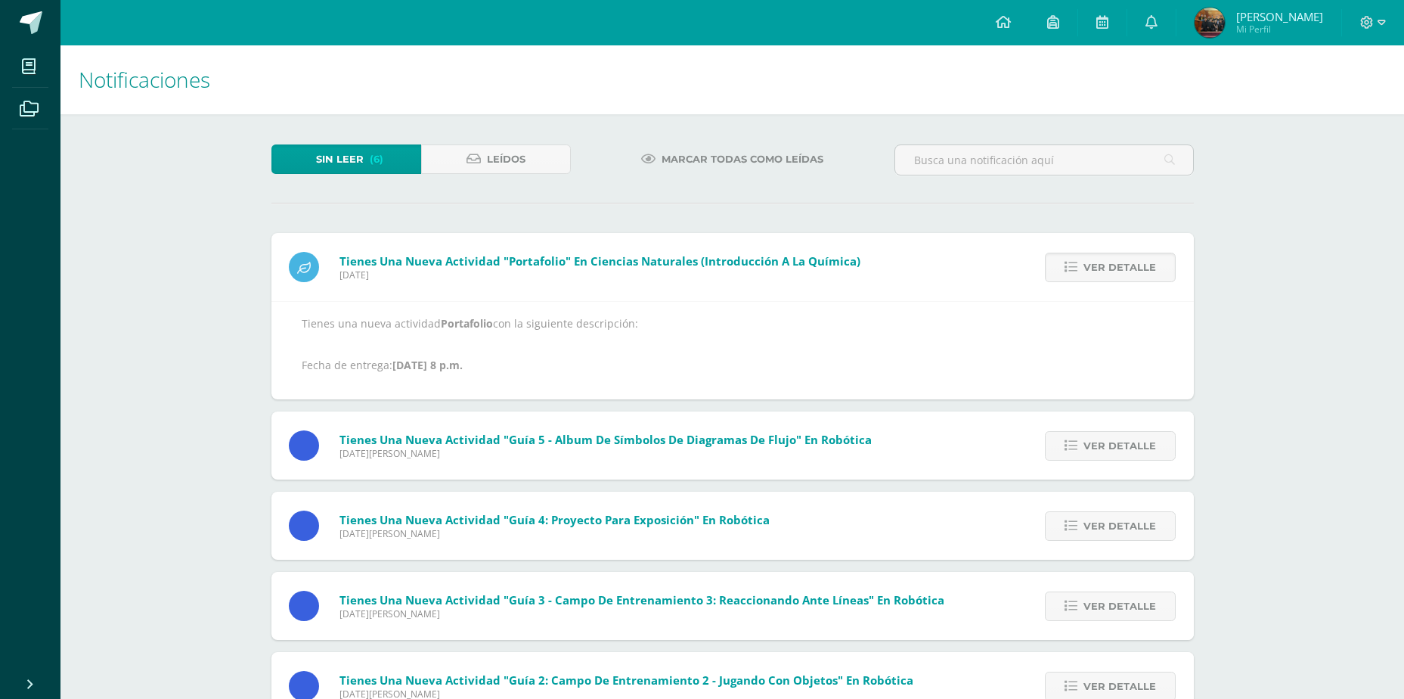
click at [1121, 259] on span "Ver detalle" at bounding box center [1120, 267] width 73 height 28
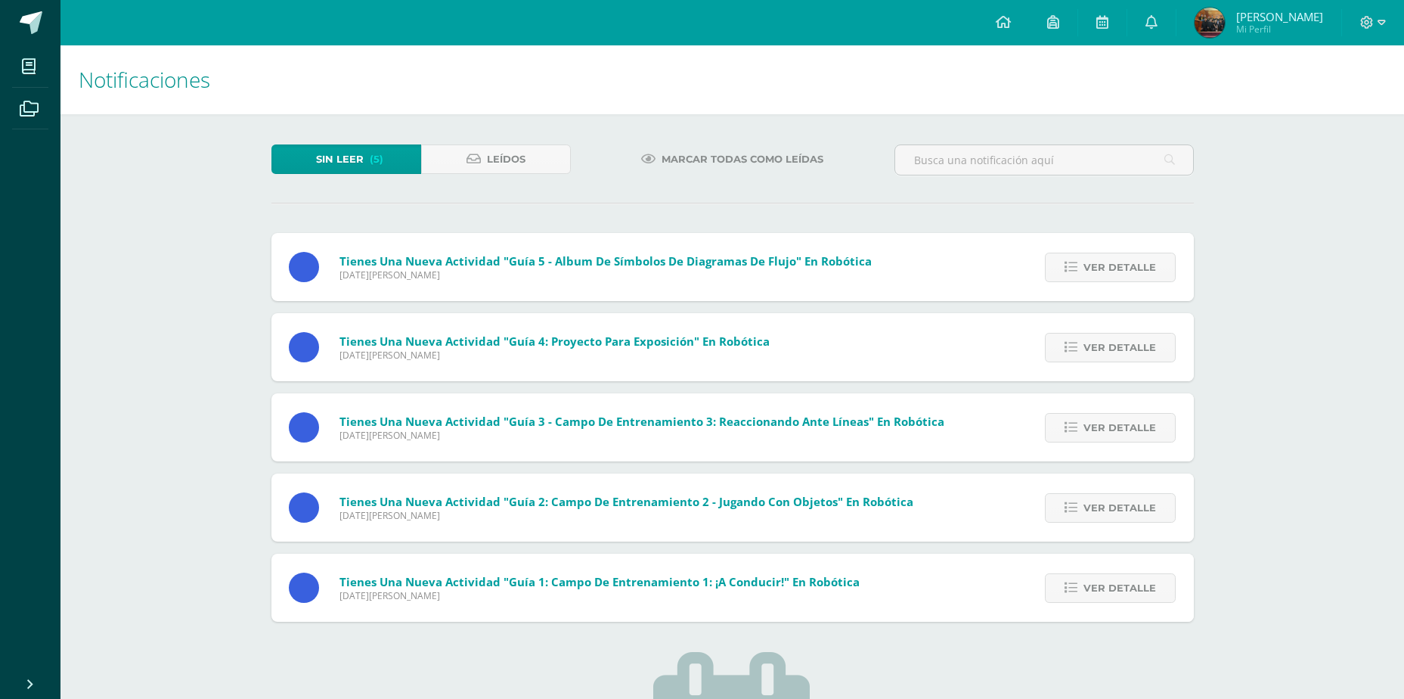
click at [1121, 259] on span "Ver detalle" at bounding box center [1120, 267] width 73 height 28
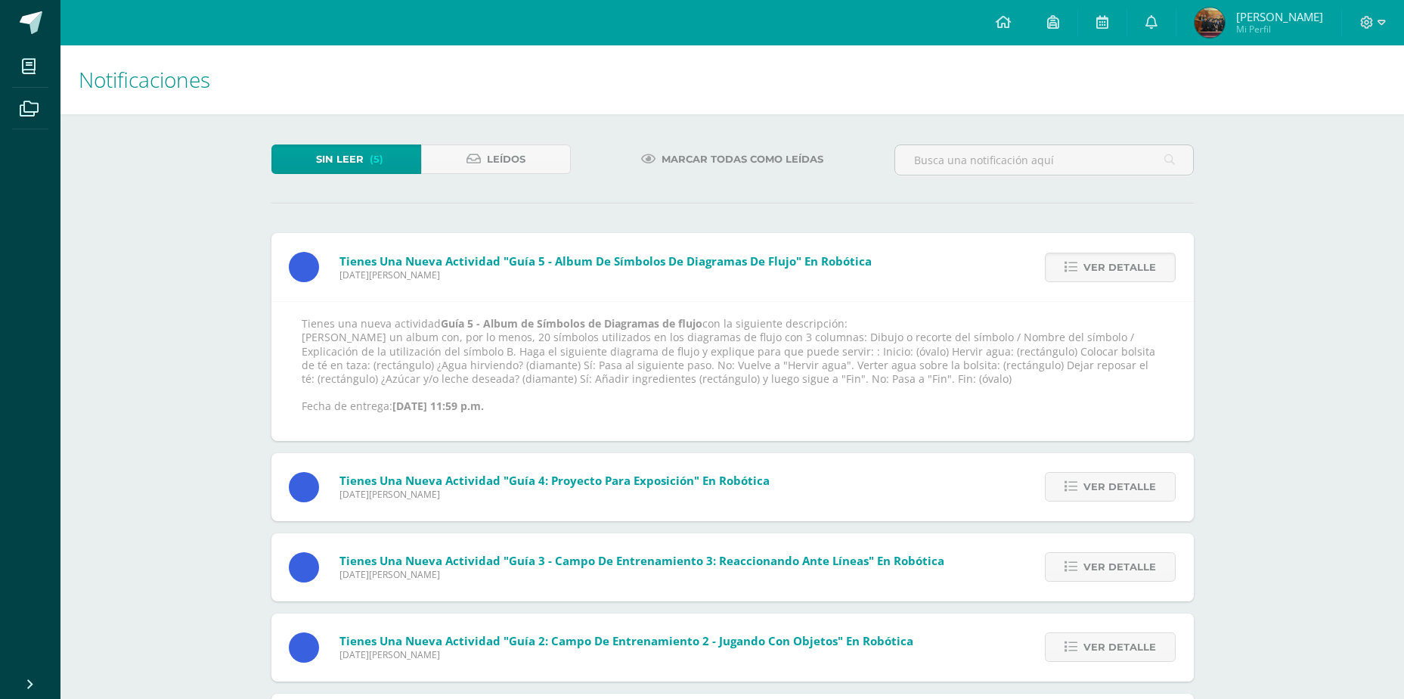
click at [1121, 259] on span "Ver detalle" at bounding box center [1120, 267] width 73 height 28
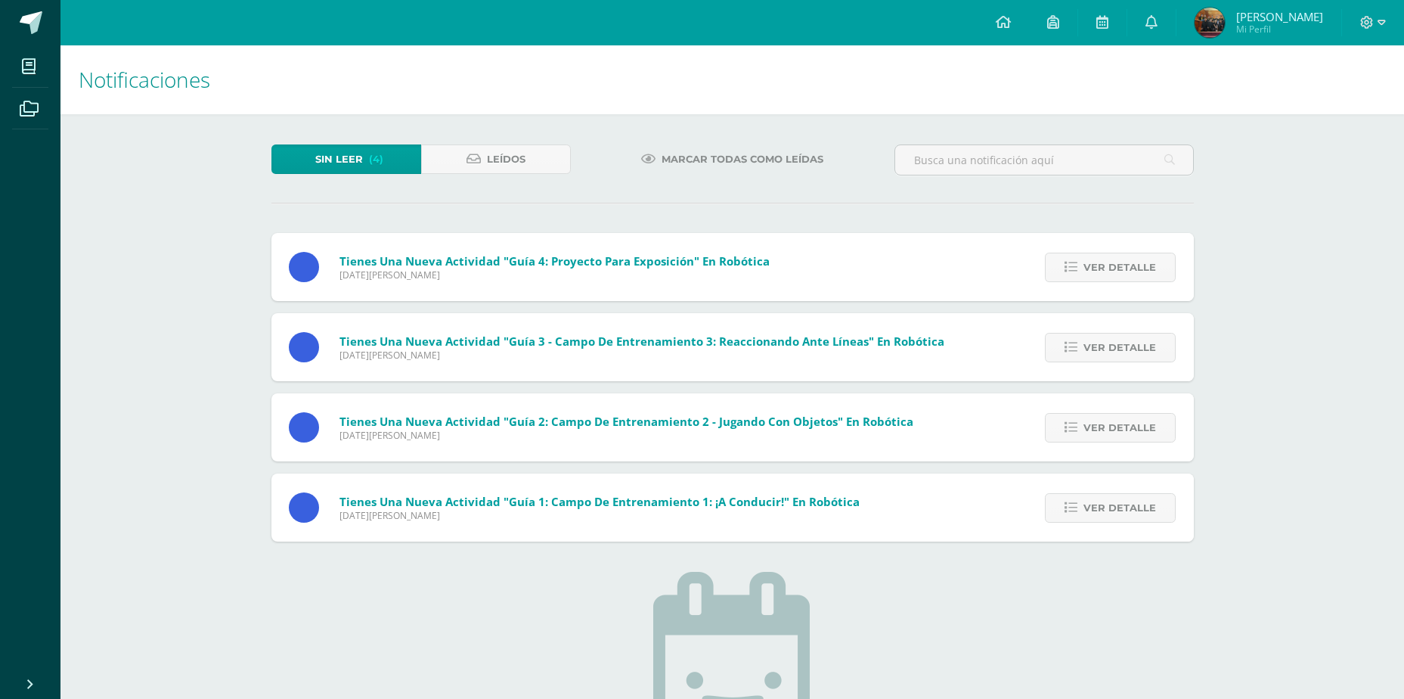
click at [1121, 259] on span "Ver detalle" at bounding box center [1120, 267] width 73 height 28
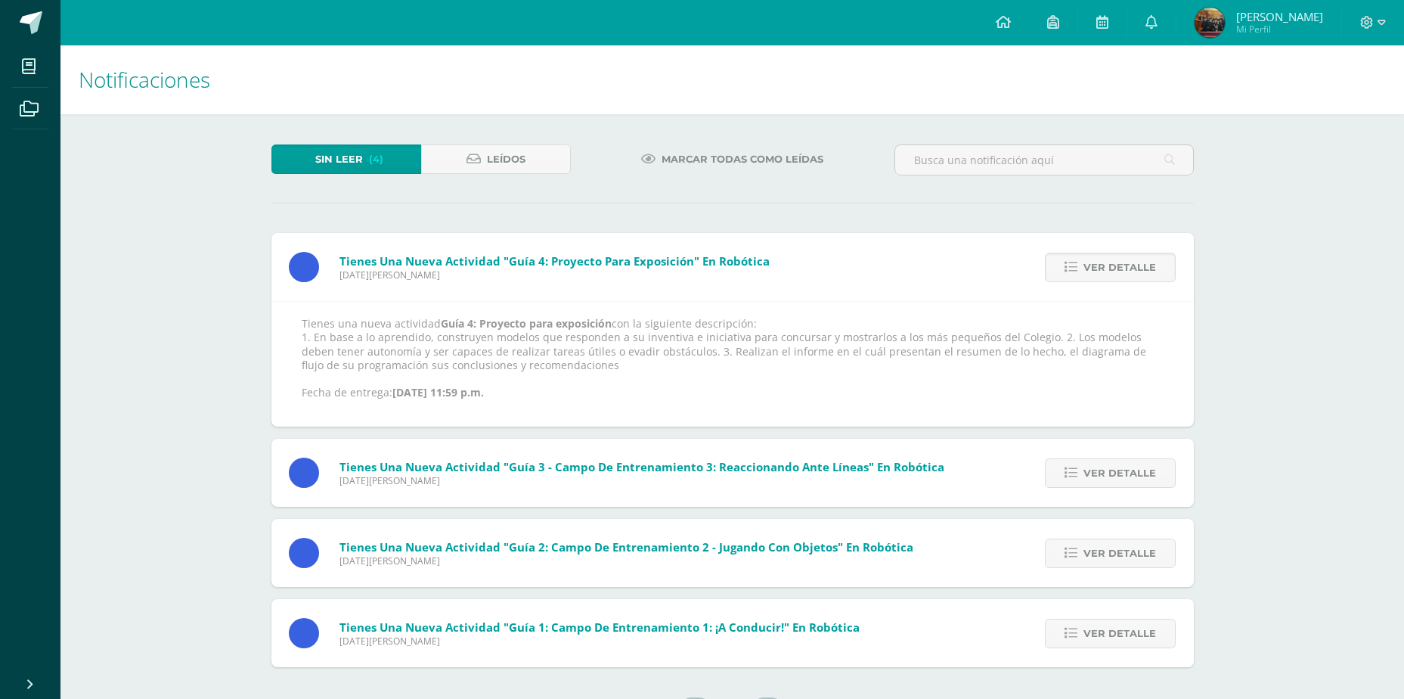
click at [1121, 259] on span "Ver detalle" at bounding box center [1120, 267] width 73 height 28
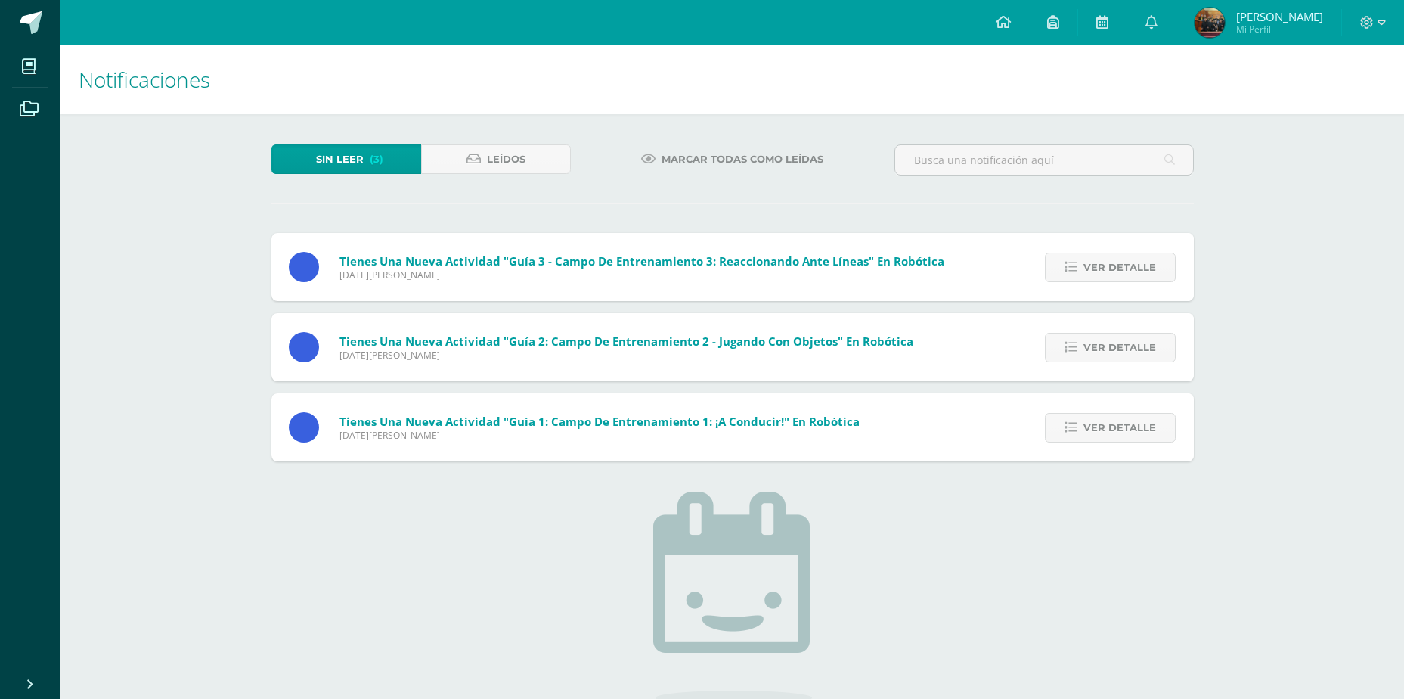
click at [1121, 259] on span "Ver detalle" at bounding box center [1120, 267] width 73 height 28
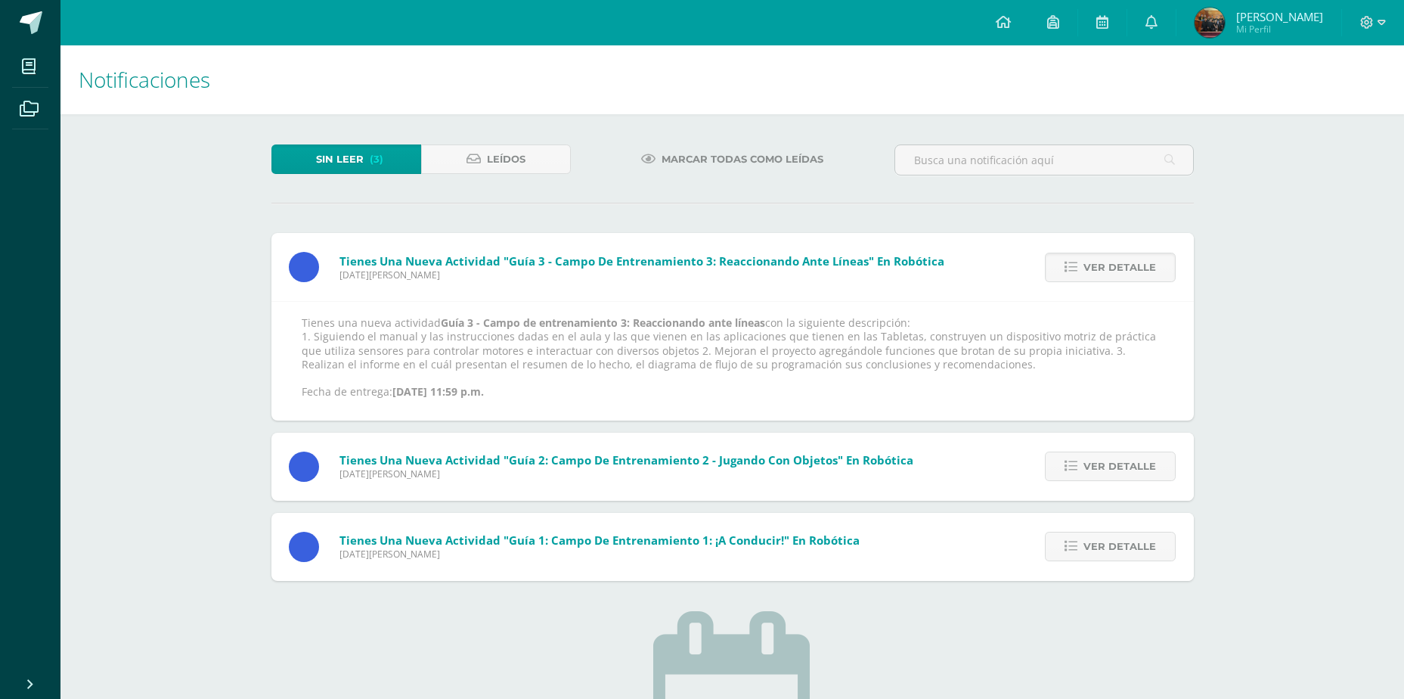
click at [1121, 259] on span "Ver detalle" at bounding box center [1120, 267] width 73 height 28
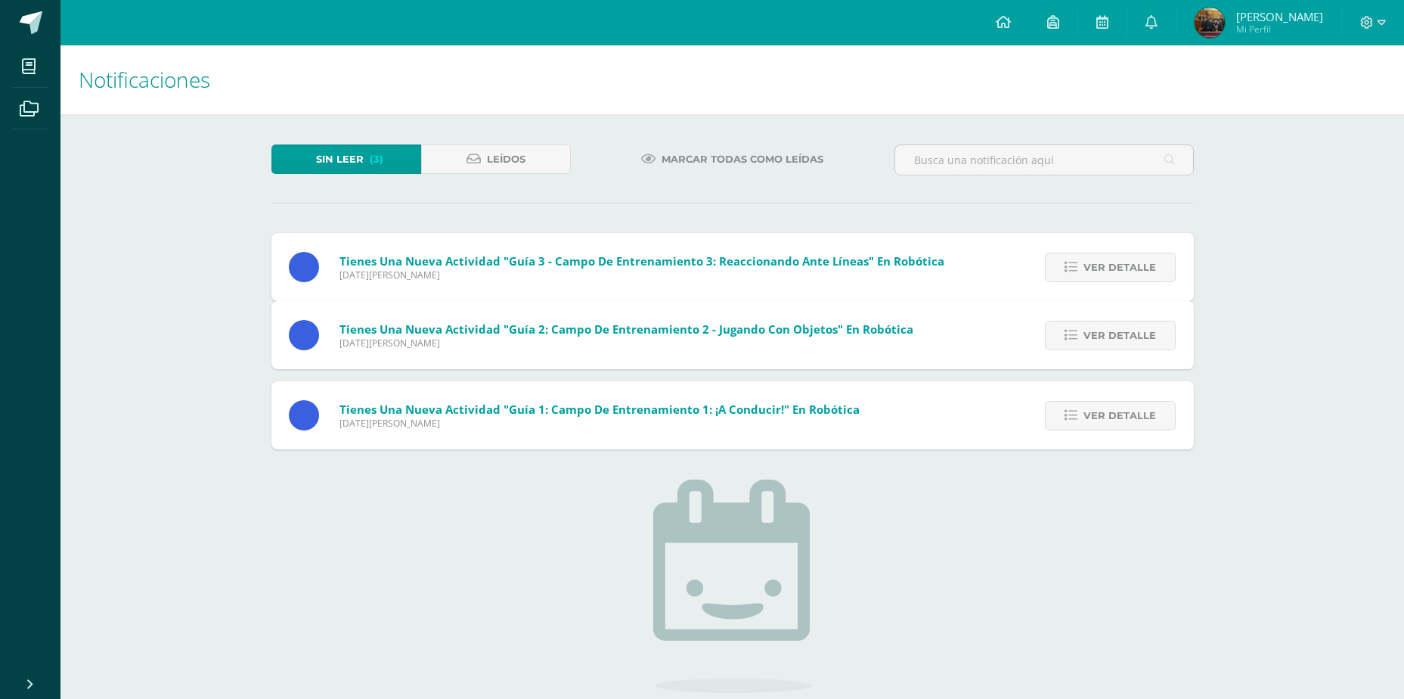
click at [1121, 259] on div "Tienes una nueva actividad "Guía 3 - Campo de entrenamiento 3: Reaccionando ant…" at bounding box center [732, 341] width 923 height 216
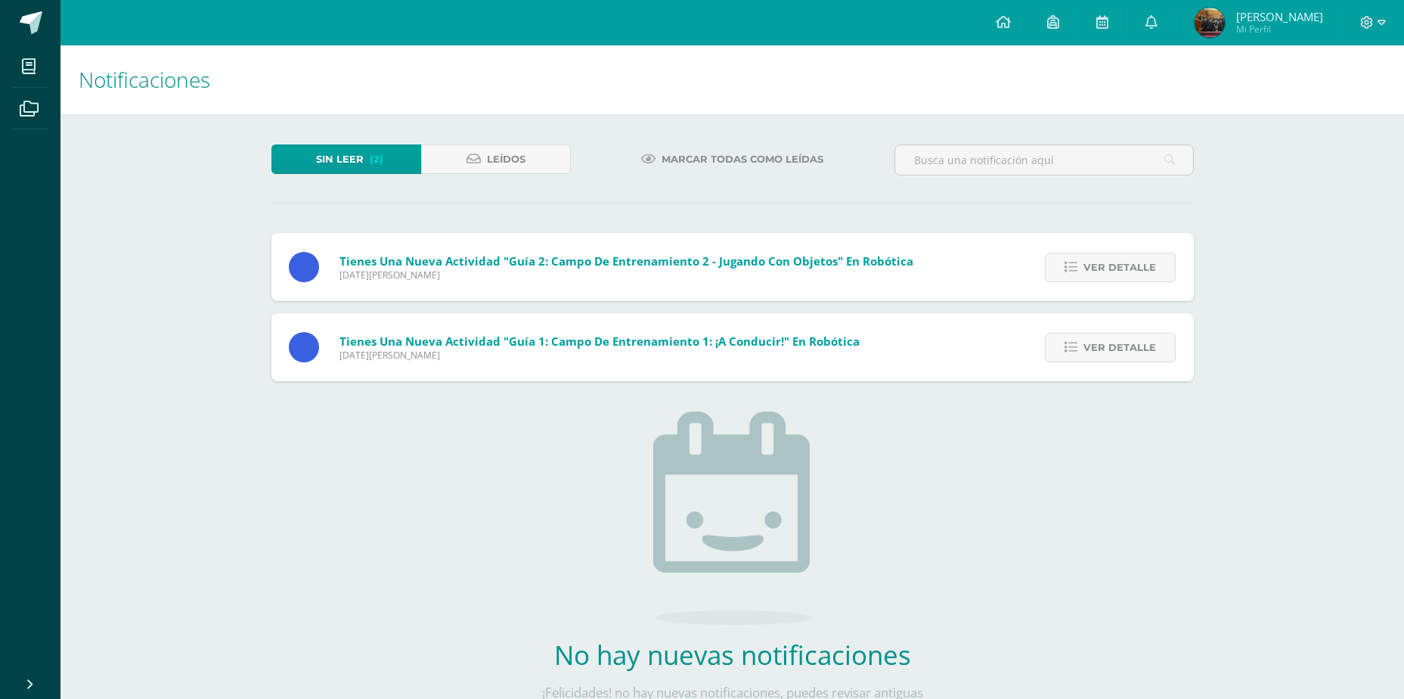
click at [1121, 259] on span "Ver detalle" at bounding box center [1120, 267] width 73 height 28
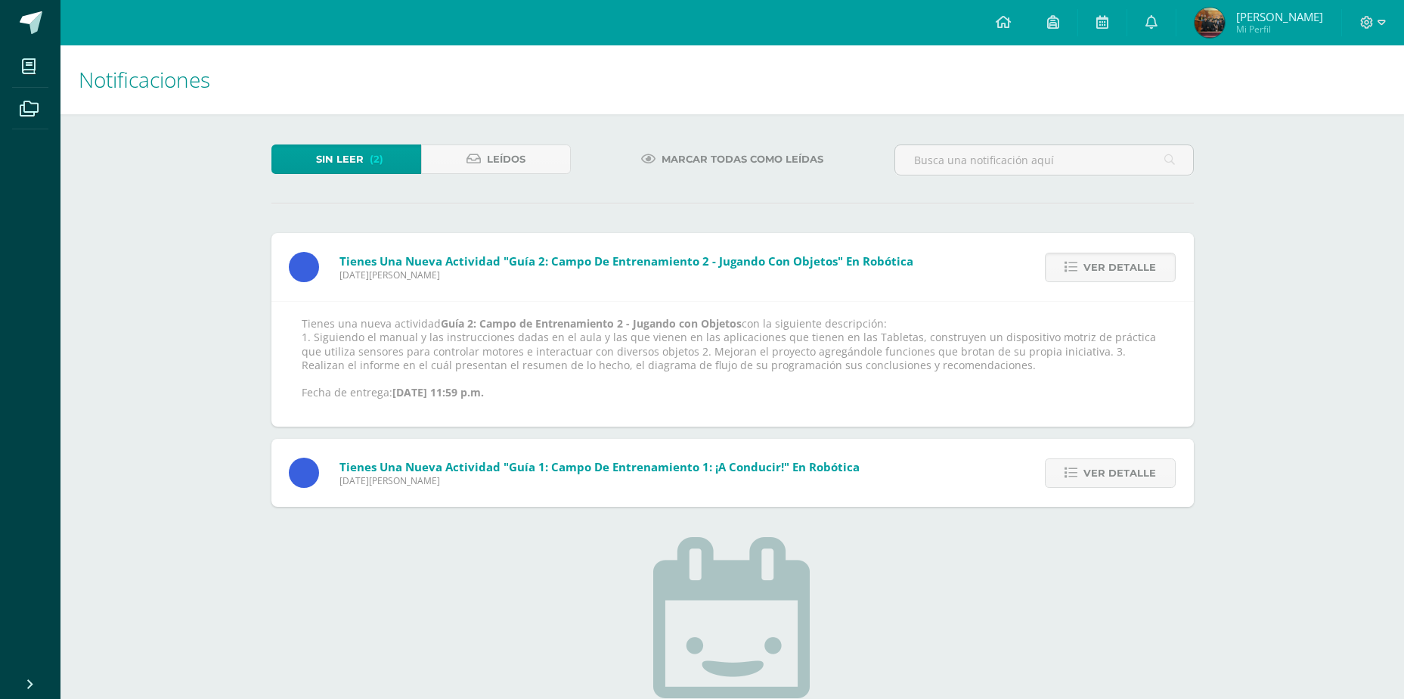
click at [1121, 259] on span "Ver detalle" at bounding box center [1120, 267] width 73 height 28
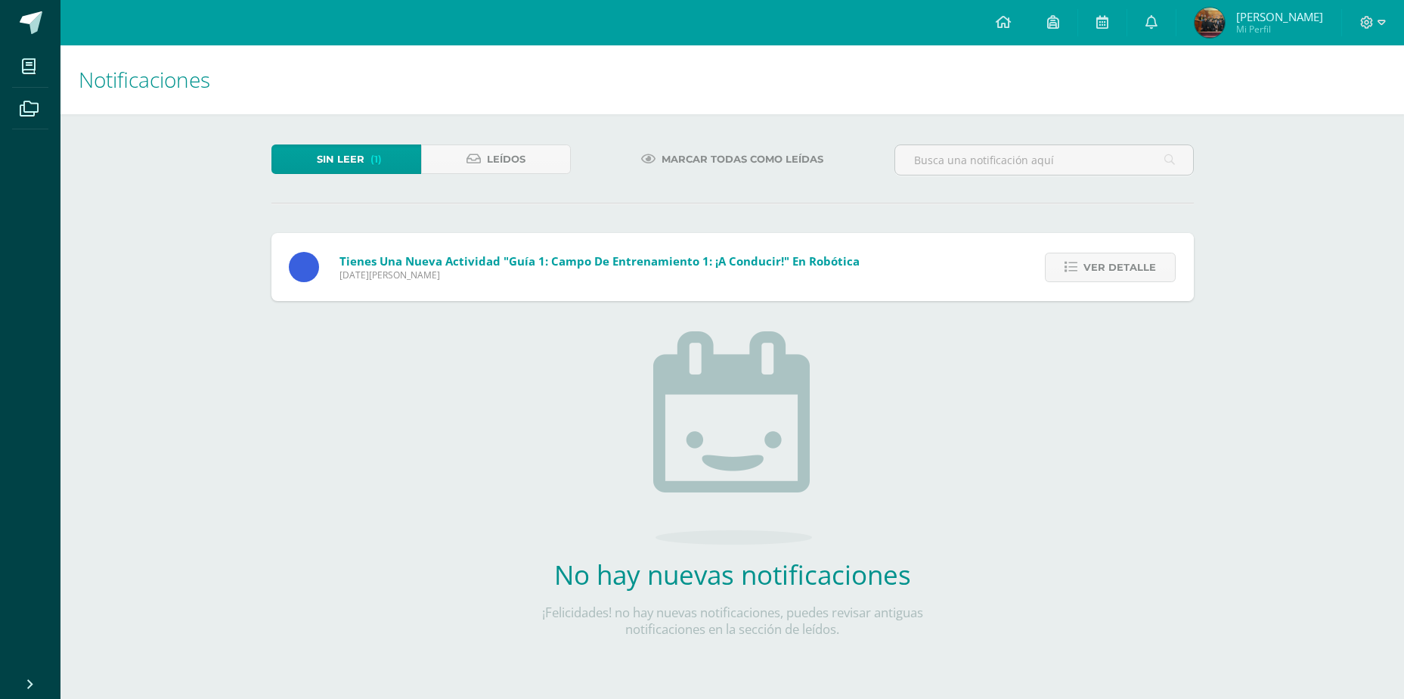
click at [1121, 259] on span "Ver detalle" at bounding box center [1120, 267] width 73 height 28
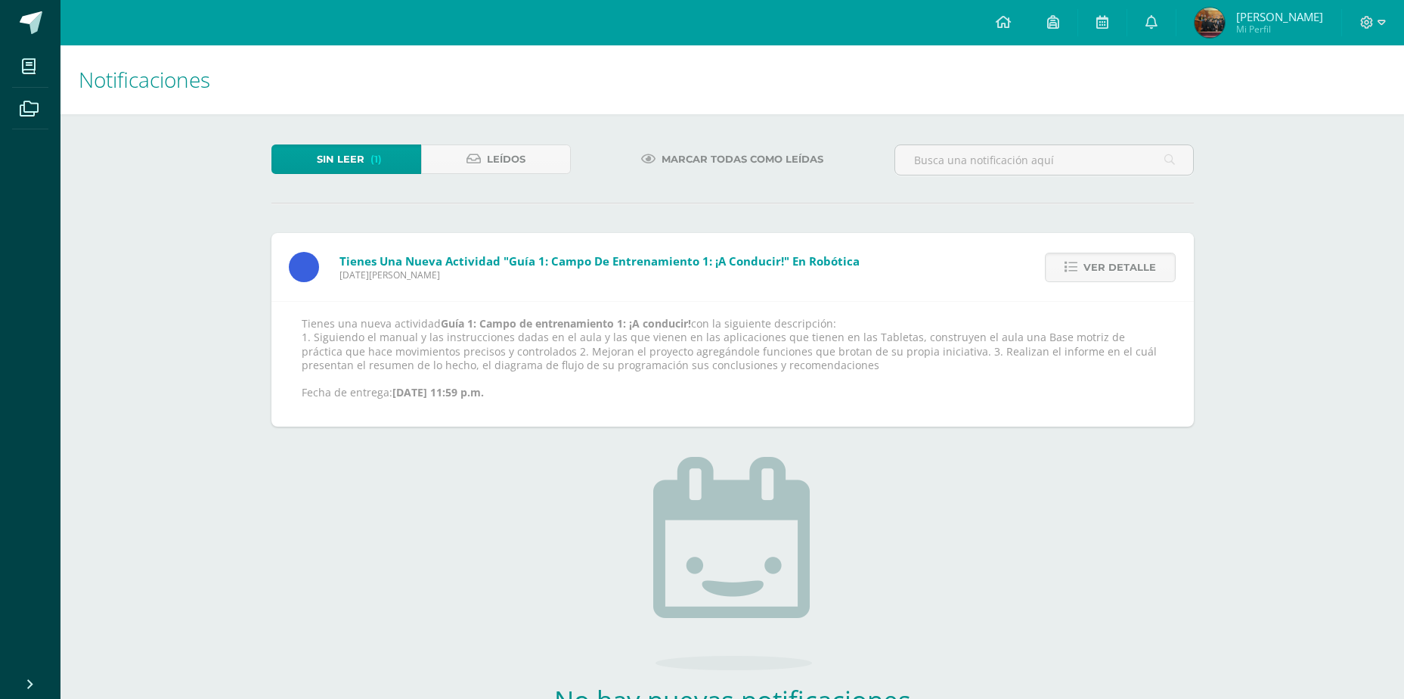
click at [1121, 259] on span "Ver detalle" at bounding box center [1120, 267] width 73 height 28
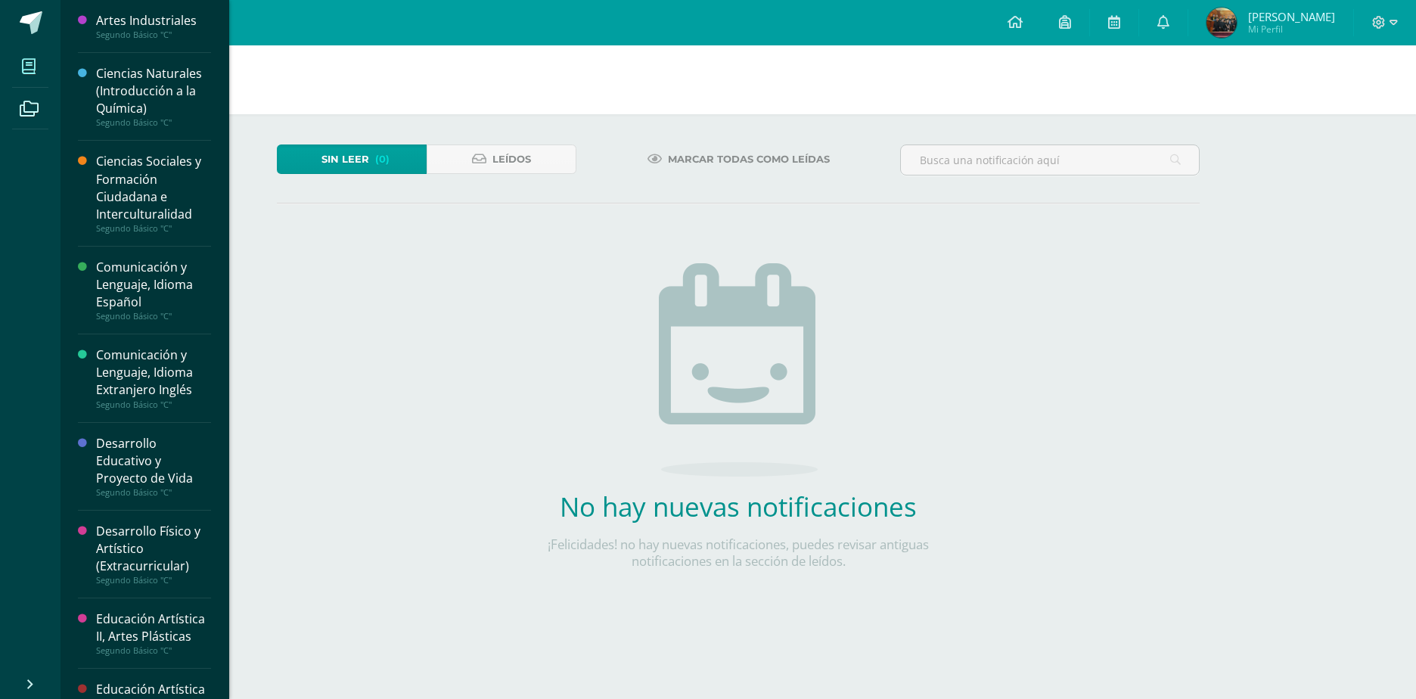
click at [19, 51] on span at bounding box center [29, 66] width 34 height 34
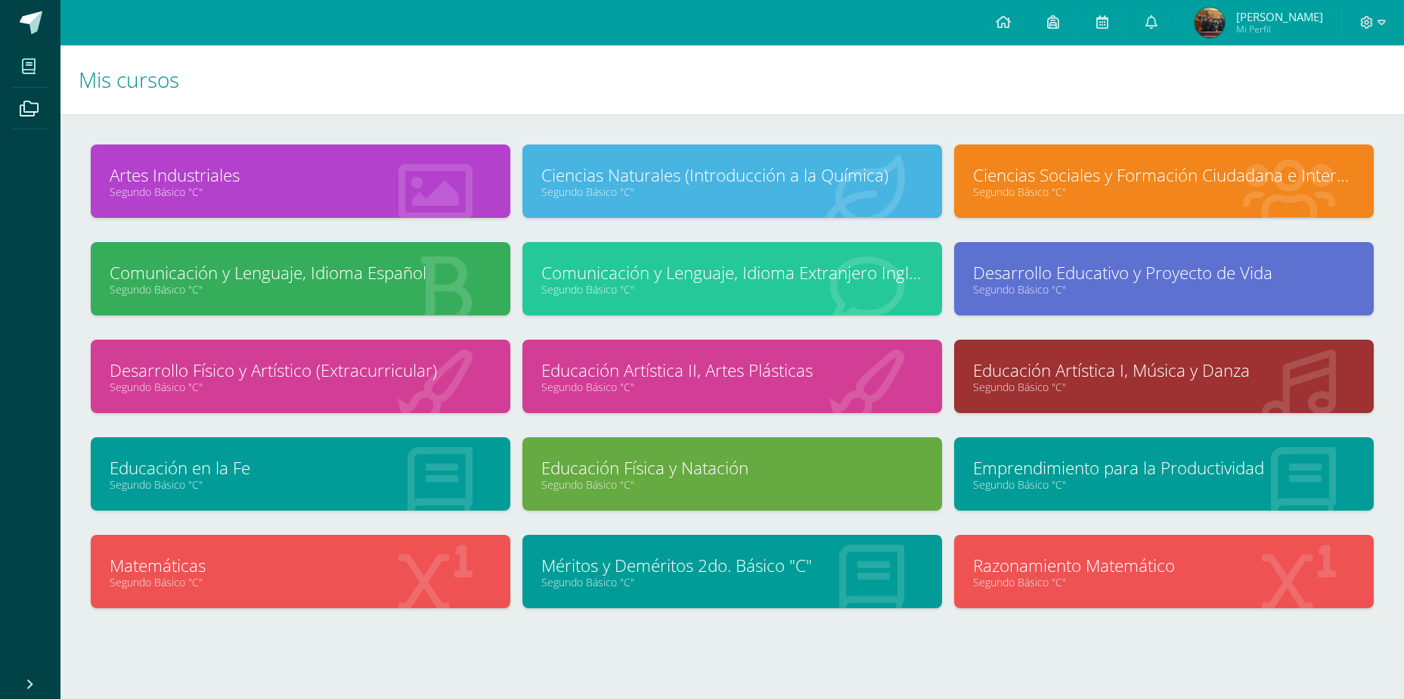
click at [1135, 168] on link "Ciencias Sociales y Formación Ciudadana e Interculturalidad" at bounding box center [1164, 174] width 382 height 23
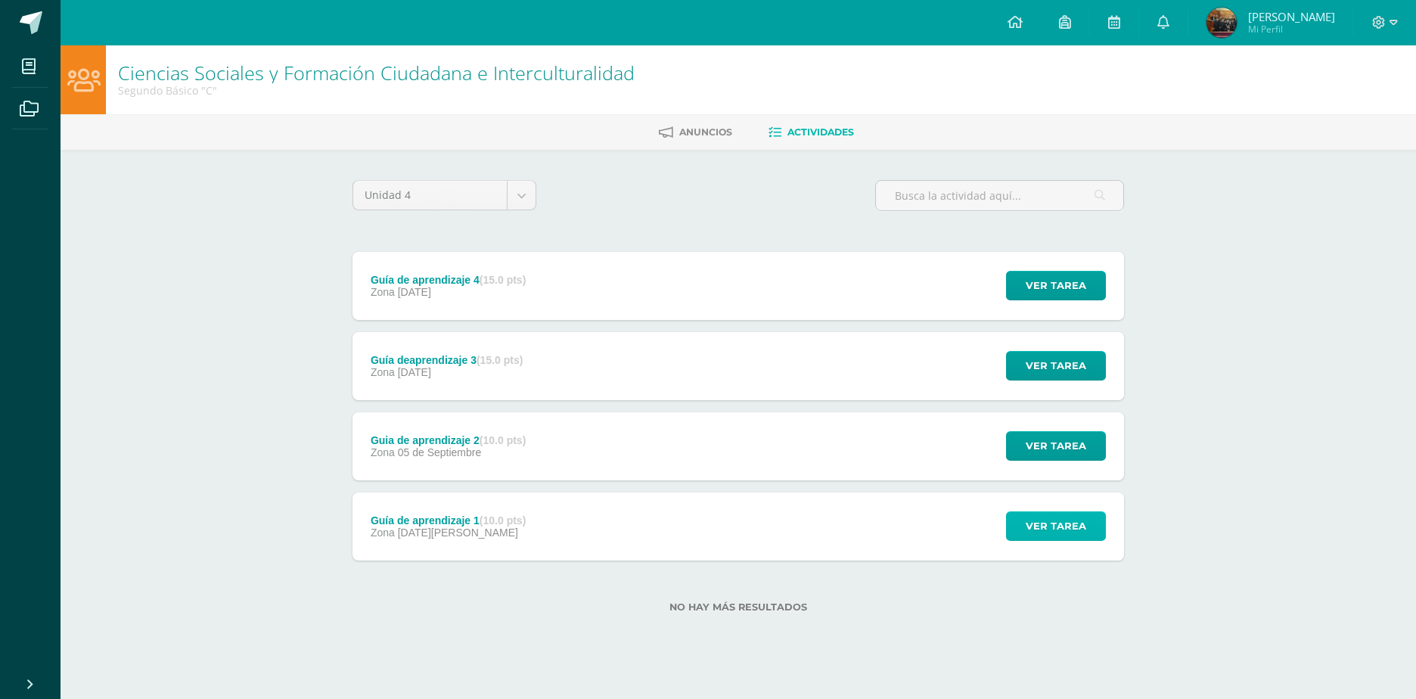
click at [1090, 525] on button "Ver tarea" at bounding box center [1056, 525] width 100 height 29
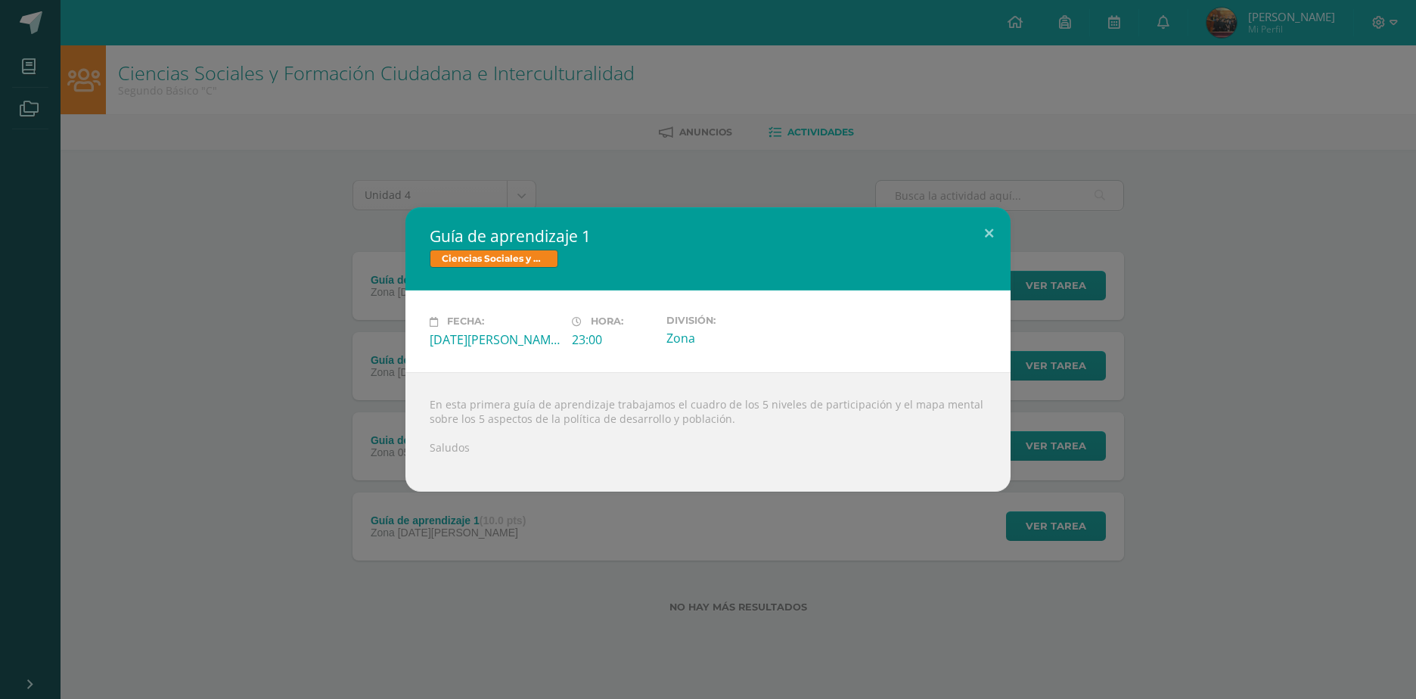
click at [1146, 113] on div "Guía de aprendizaje 1 Ciencias Sociales y Formación Ciudadana e Interculturalid…" at bounding box center [708, 349] width 1416 height 699
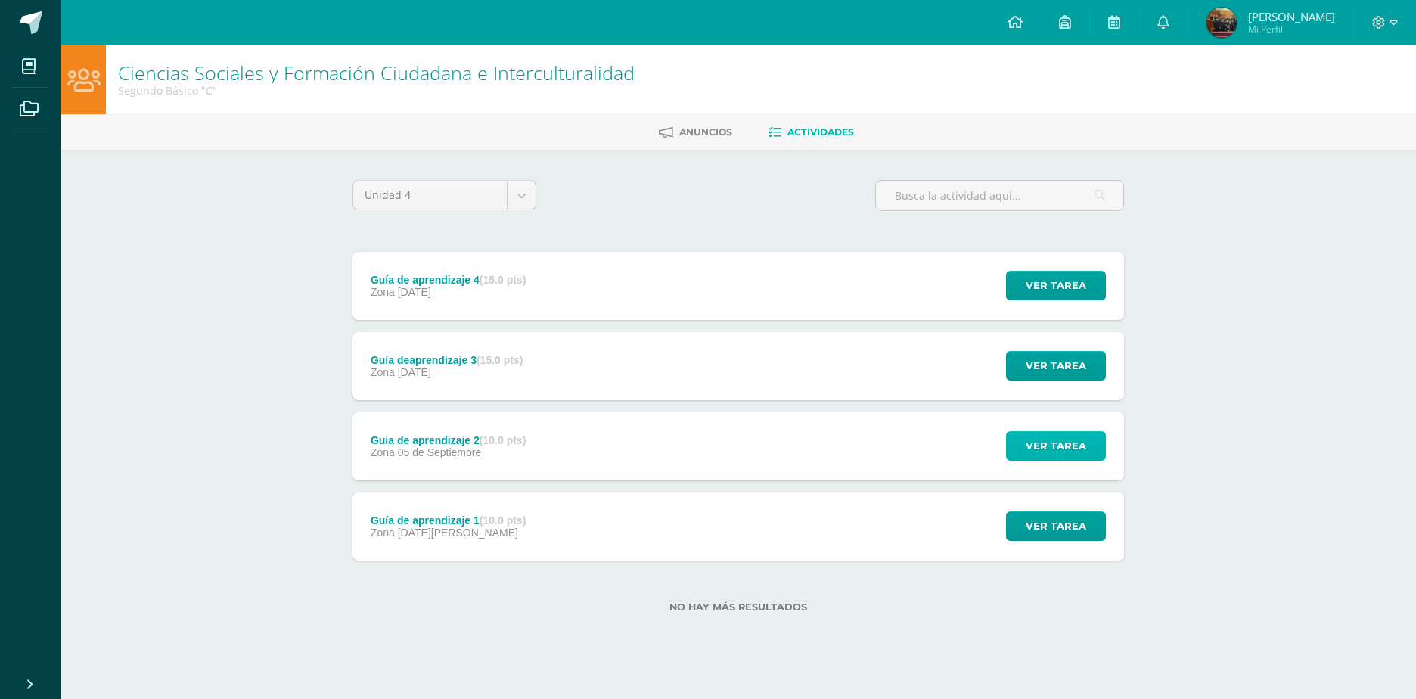
click at [1063, 452] on span "Ver tarea" at bounding box center [1055, 446] width 60 height 28
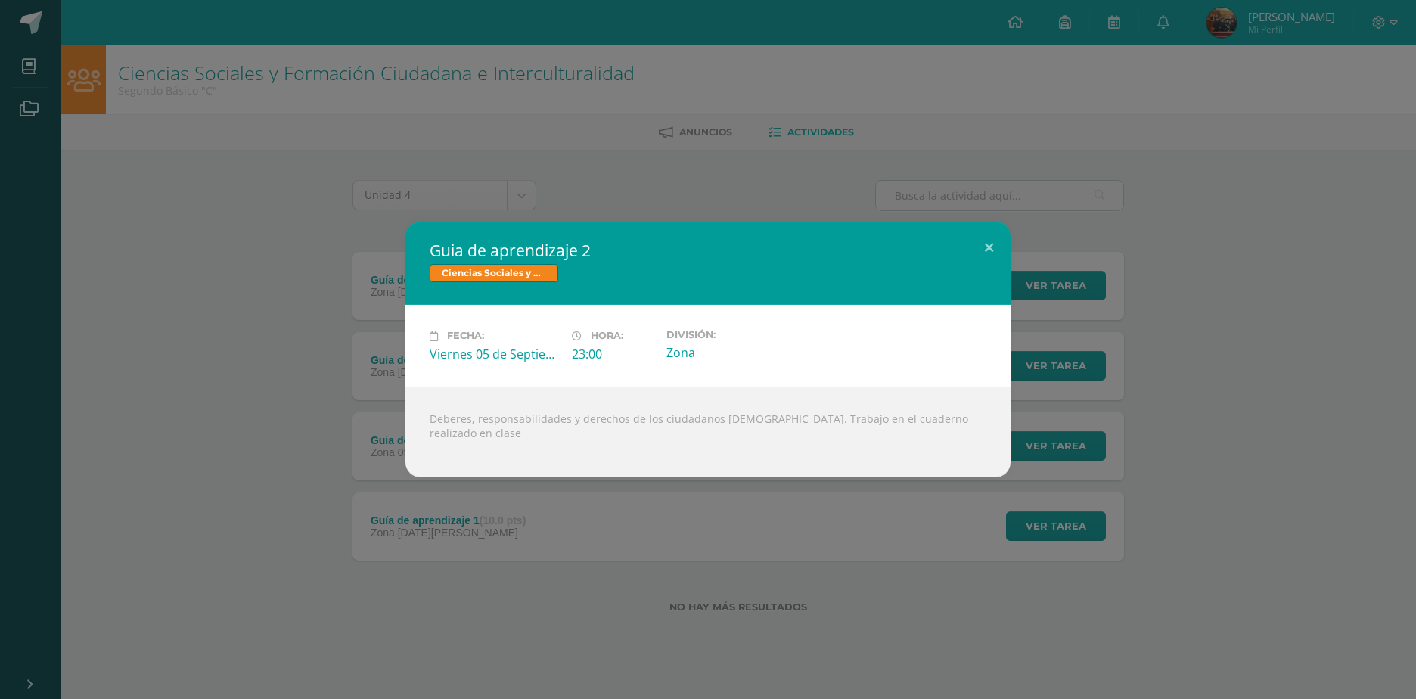
click at [1092, 374] on div "Guia de aprendizaje 2 Ciencias Sociales y Formación Ciudadana e Interculturalid…" at bounding box center [708, 349] width 1404 height 255
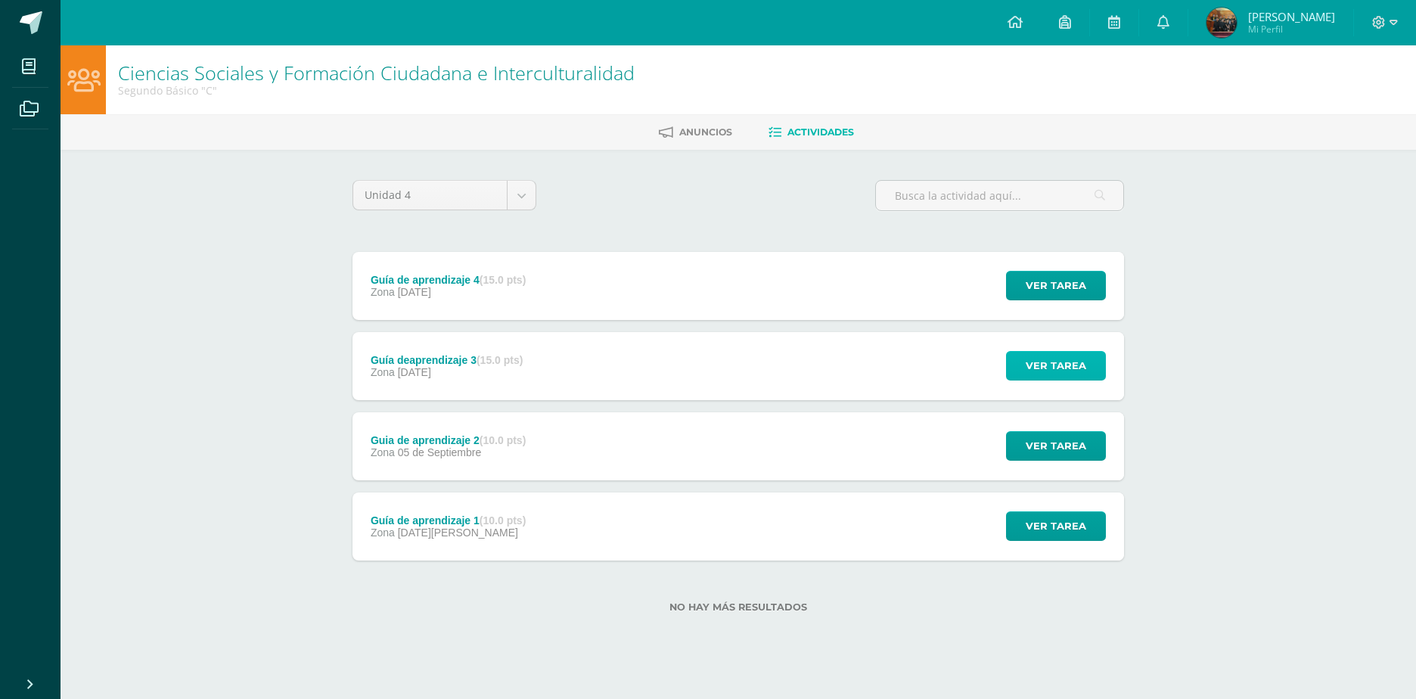
click at [1089, 371] on button "Ver tarea" at bounding box center [1056, 365] width 100 height 29
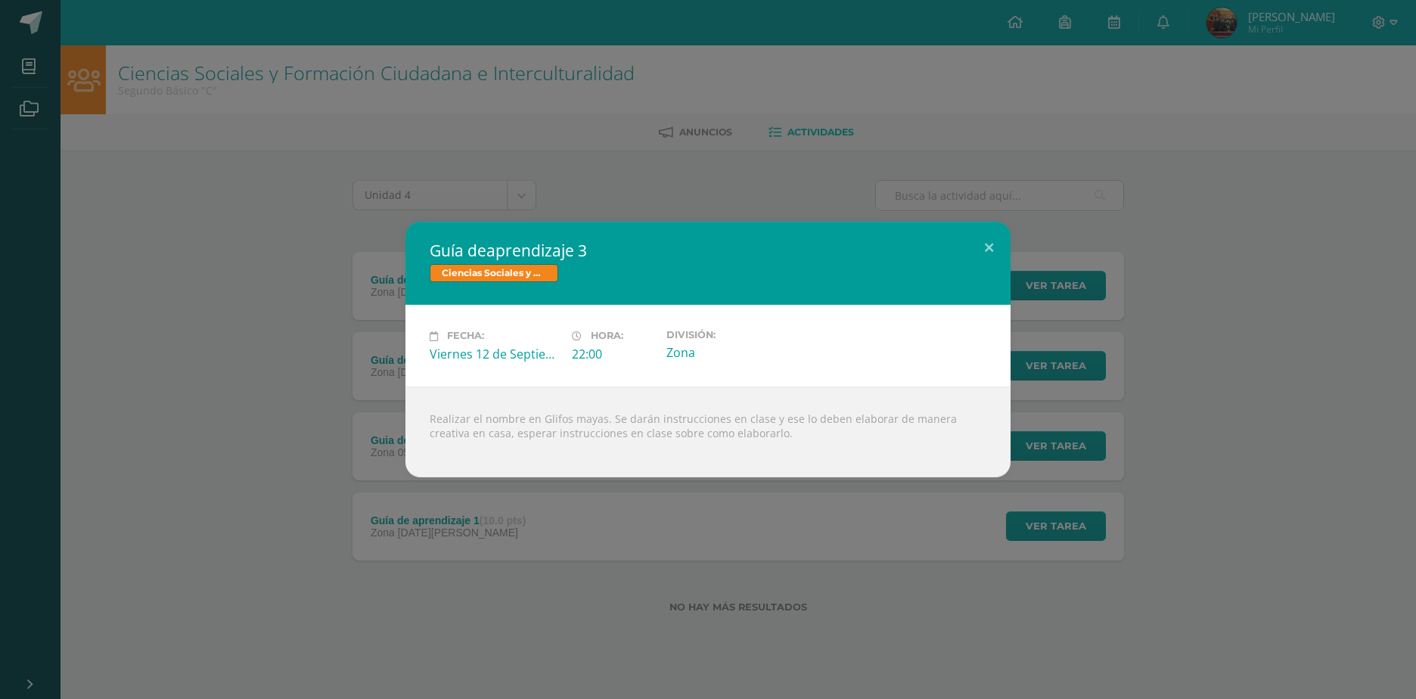
click at [1087, 371] on div "Guía deaprendizaje 3 Ciencias Sociales y Formación Ciudadana e Interculturalida…" at bounding box center [708, 349] width 1404 height 255
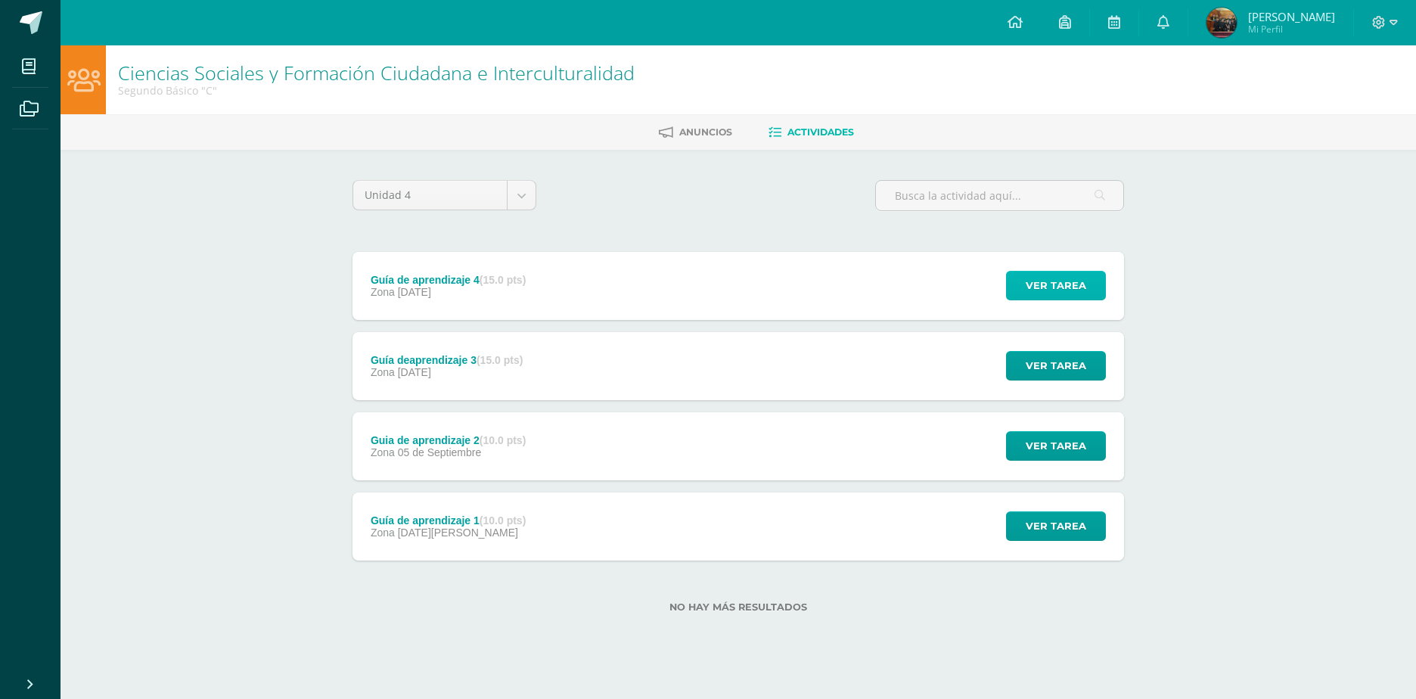
click at [1067, 273] on span "Ver tarea" at bounding box center [1055, 285] width 60 height 28
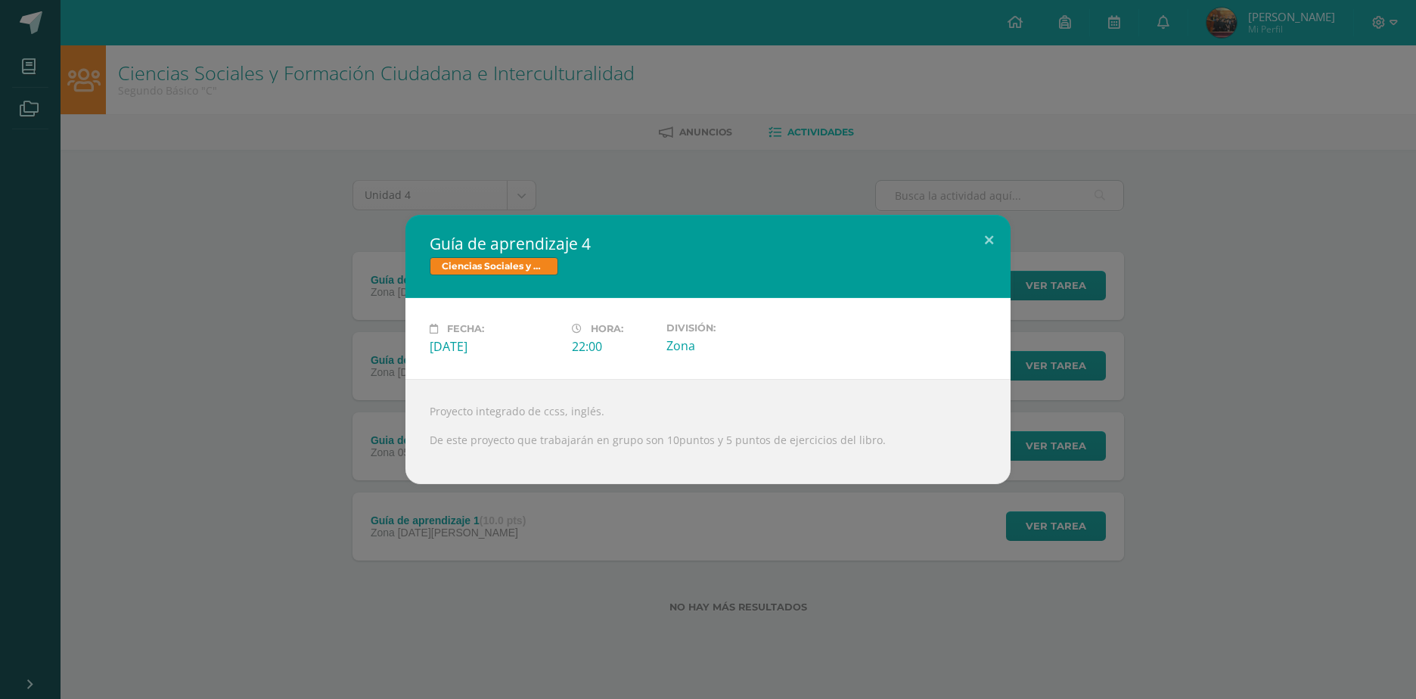
click at [1052, 333] on div "Guía de aprendizaje 4 Ciencias Sociales y Formación Ciudadana e Interculturalid…" at bounding box center [708, 349] width 1404 height 269
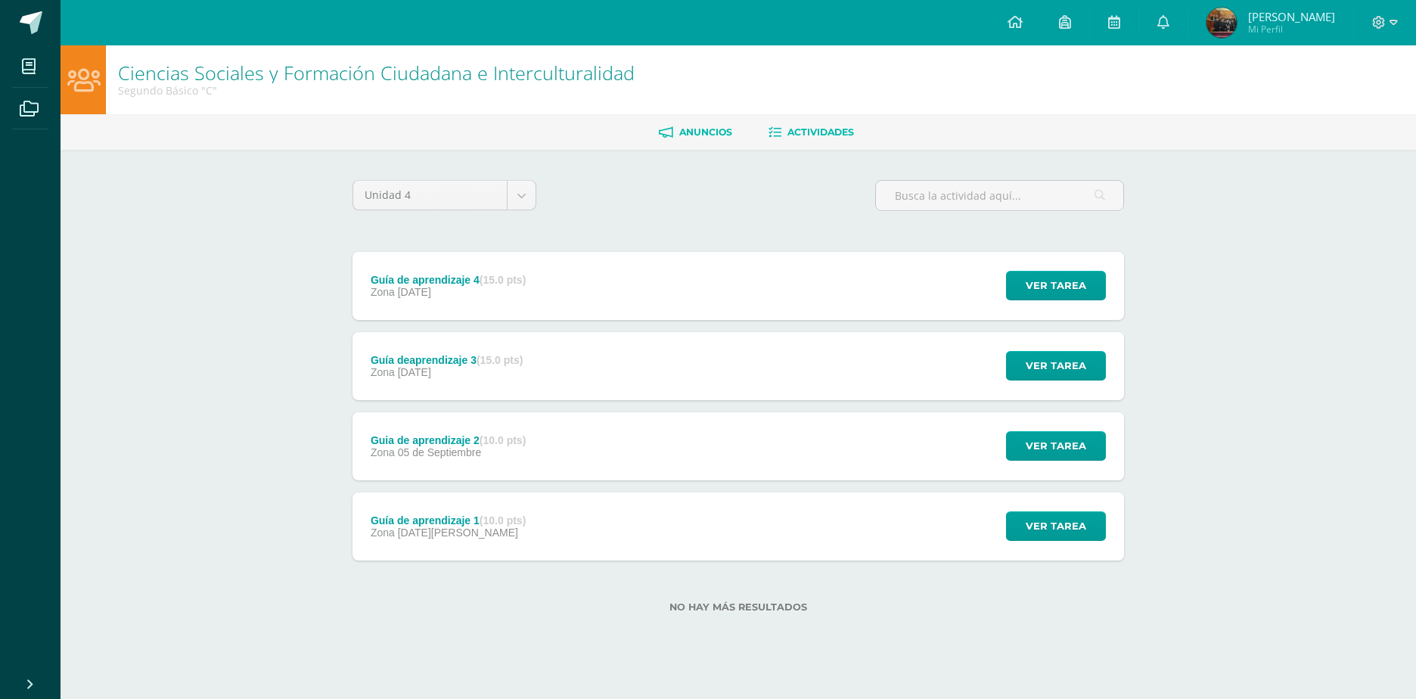
click at [712, 128] on span "Anuncios" at bounding box center [705, 131] width 53 height 11
